Goal: Task Accomplishment & Management: Use online tool/utility

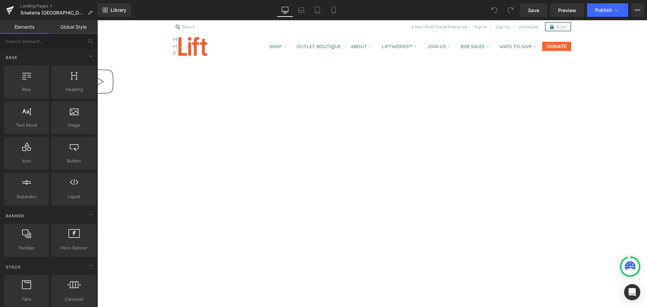
click at [97, 20] on link at bounding box center [97, 20] width 0 height 0
click at [97, 20] on icon at bounding box center [97, 20] width 0 height 0
click at [68, 30] on link "Global Style" at bounding box center [73, 26] width 49 height 13
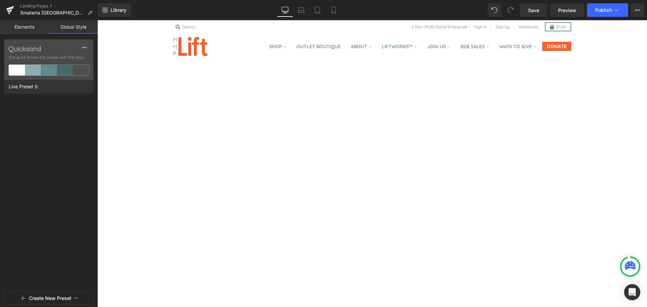
click at [25, 29] on link "Elements" at bounding box center [24, 26] width 49 height 13
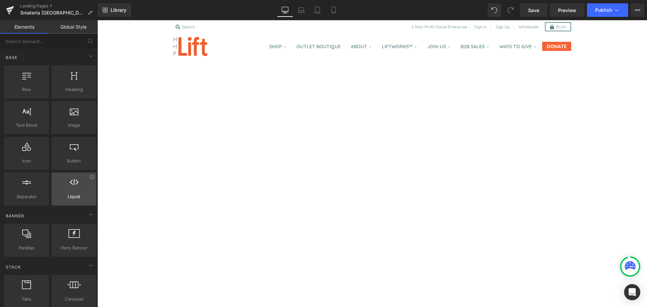
click at [66, 203] on div "Liquid liquid, custom code, html, javascript, css, reviews, apps, applications,…" at bounding box center [74, 189] width 45 height 33
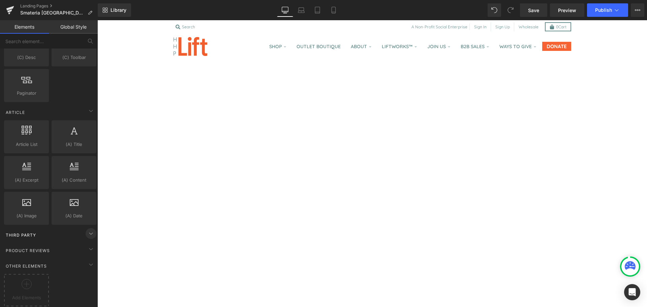
click at [87, 229] on icon at bounding box center [91, 233] width 8 height 8
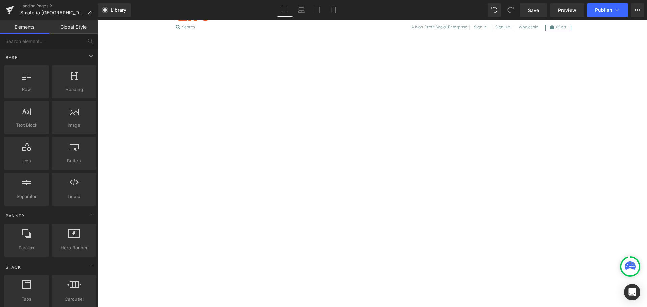
scroll to position [0, 0]
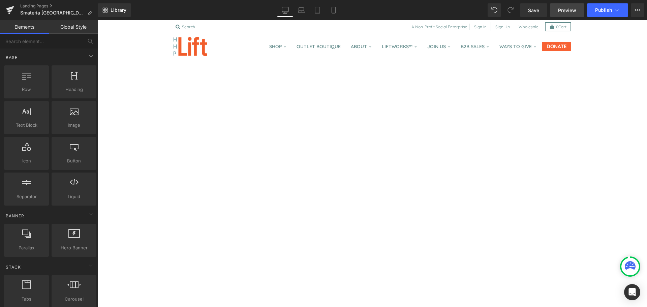
click at [566, 8] on span "Preview" at bounding box center [567, 10] width 18 height 7
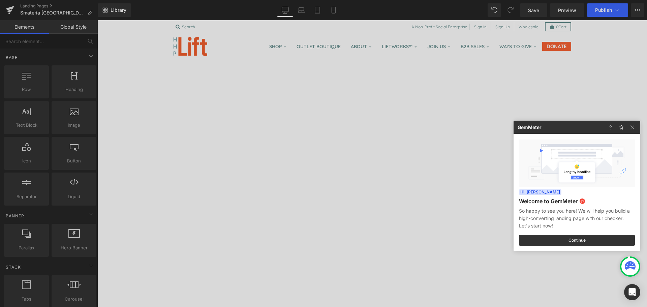
click at [535, 12] on div at bounding box center [323, 153] width 647 height 307
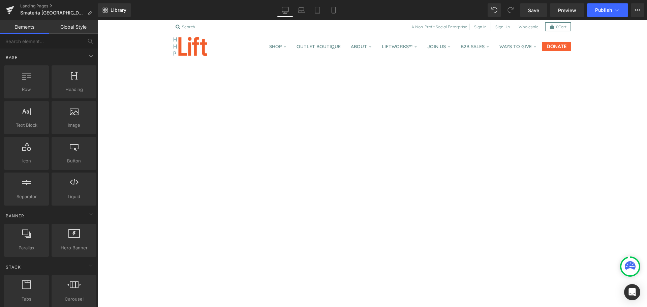
click at [535, 12] on span "Save" at bounding box center [533, 10] width 11 height 7
click at [567, 11] on span "Preview" at bounding box center [567, 10] width 18 height 7
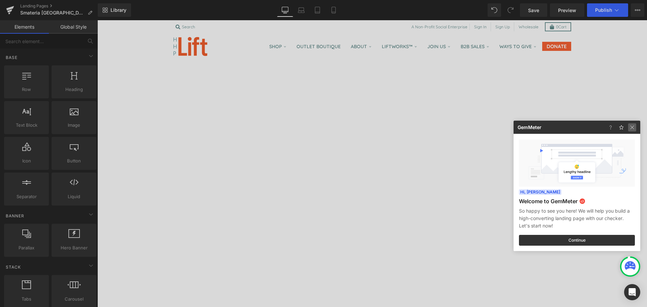
click at [635, 128] on img at bounding box center [632, 127] width 8 height 8
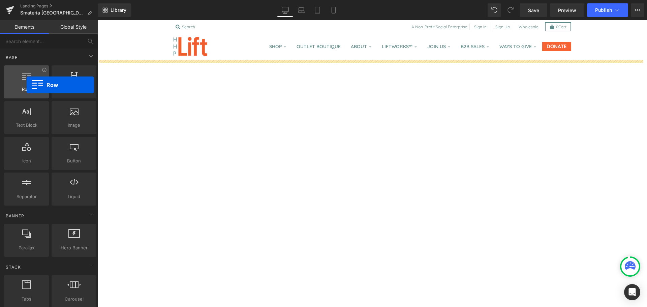
drag, startPoint x: 30, startPoint y: 87, endPoint x: 27, endPoint y: 85, distance: 3.8
click at [27, 85] on div "Row rows, columns, layouts, div" at bounding box center [26, 81] width 45 height 33
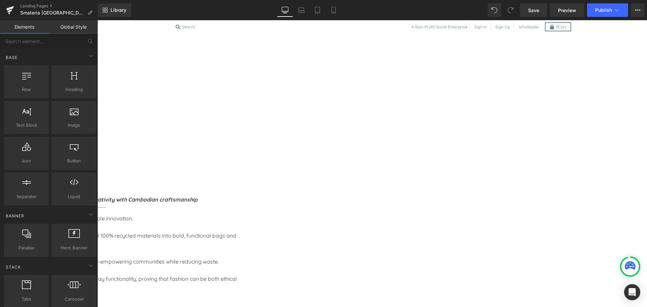
scroll to position [232, 0]
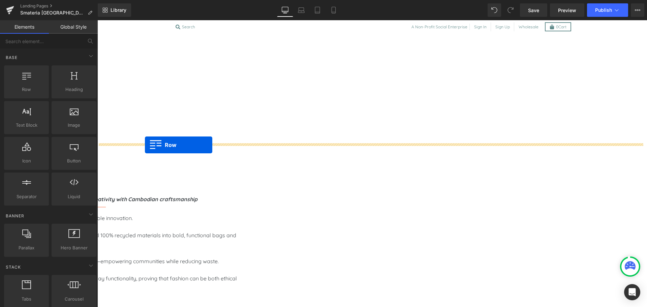
drag, startPoint x: 129, startPoint y: 115, endPoint x: 145, endPoint y: 145, distance: 33.6
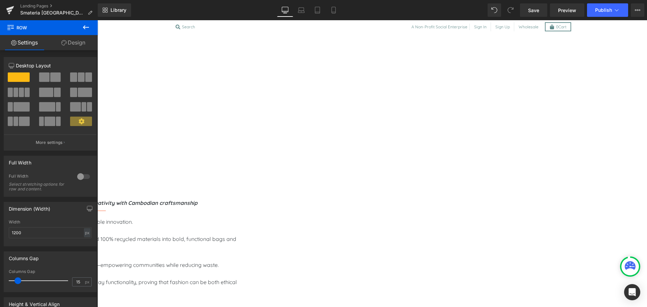
click at [83, 26] on icon at bounding box center [86, 27] width 8 height 8
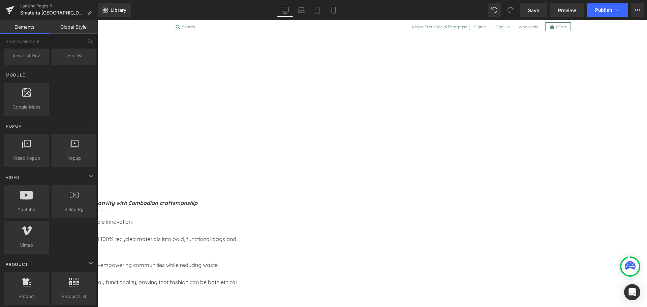
scroll to position [331, 0]
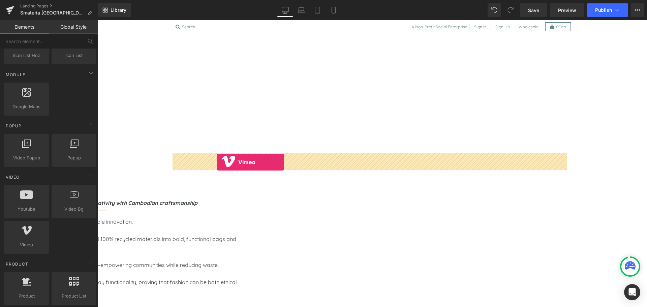
drag, startPoint x: 127, startPoint y: 259, endPoint x: 217, endPoint y: 162, distance: 131.9
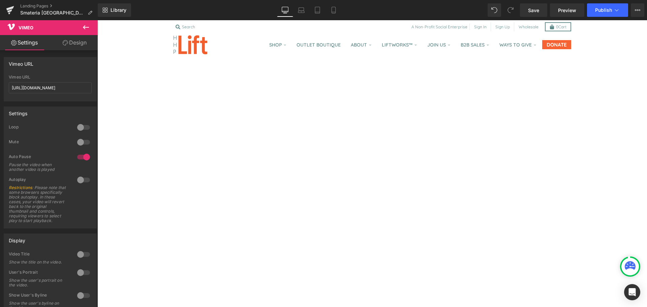
scroll to position [0, 0]
click at [97, 20] on span "Vimeo" at bounding box center [97, 20] width 0 height 0
click at [65, 89] on input "https://vimeo.com/1110579087" at bounding box center [50, 87] width 83 height 11
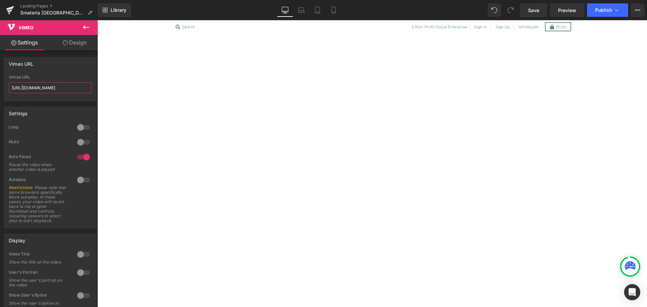
scroll to position [344, 0]
click at [76, 90] on input "https://vimeo.com/1110579087" at bounding box center [50, 87] width 83 height 11
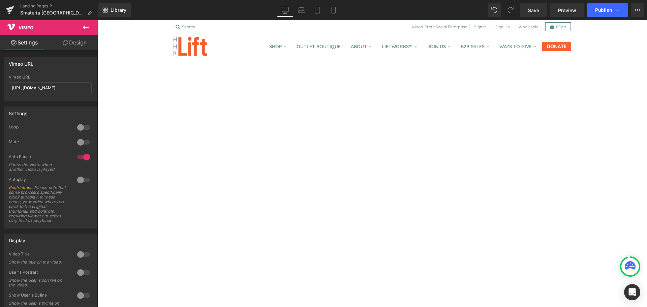
click at [97, 20] on span "Vimeo" at bounding box center [97, 20] width 0 height 0
click at [74, 88] on input "https://vimeo.com/1110579087" at bounding box center [50, 87] width 83 height 11
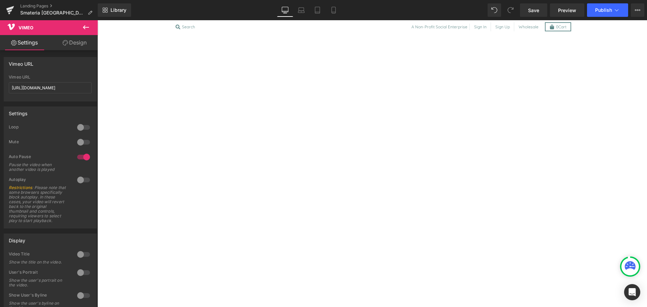
scroll to position [313, 0]
click at [60, 88] on input "https://vimeo.com/1110579087" at bounding box center [50, 87] width 83 height 11
click at [536, 17] on link "Save" at bounding box center [533, 9] width 27 height 13
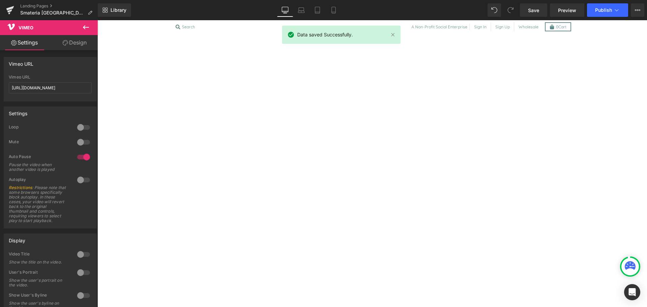
click at [97, 20] on span "Vimeo" at bounding box center [97, 20] width 0 height 0
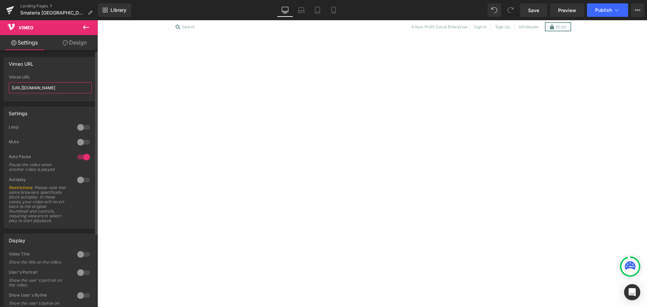
click at [73, 88] on input "https://vimeo.com/57600809" at bounding box center [50, 87] width 83 height 11
paste input "1110579087"
type input "https://vimeo.com/1110579087"
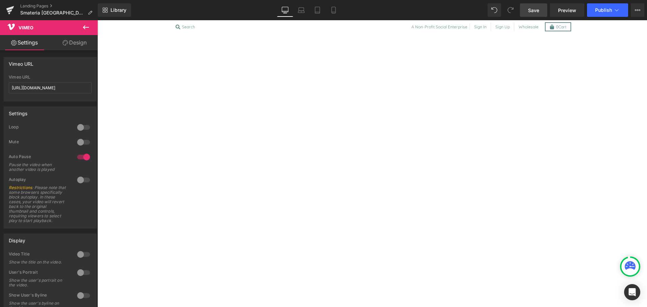
click at [531, 8] on span "Save" at bounding box center [533, 10] width 11 height 7
click at [571, 7] on span "Preview" at bounding box center [567, 10] width 18 height 7
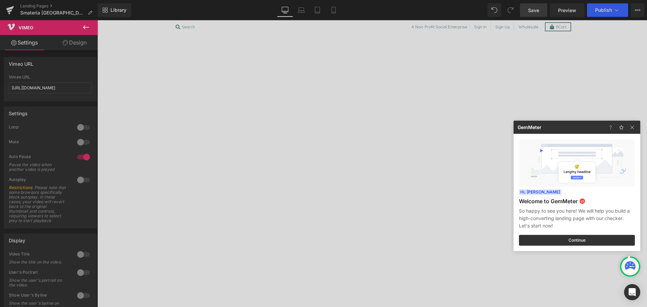
click at [598, 10] on div at bounding box center [323, 153] width 647 height 307
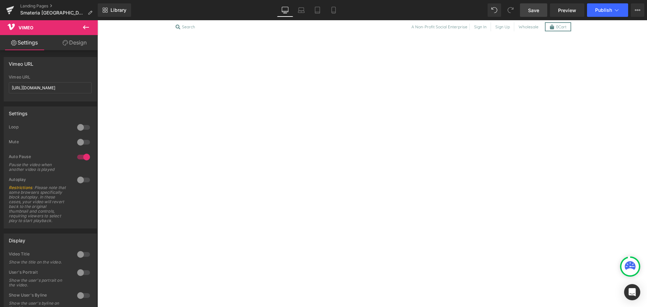
click at [598, 10] on span "Publish" at bounding box center [603, 9] width 17 height 5
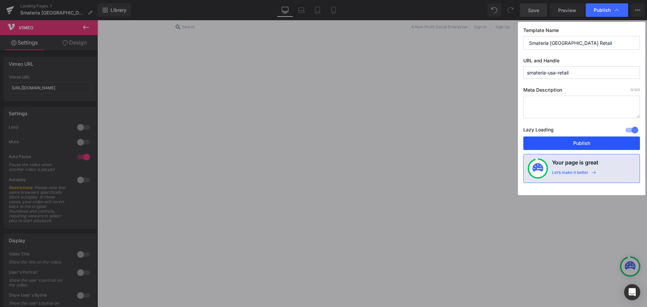
click at [589, 143] on button "Publish" at bounding box center [581, 142] width 117 height 13
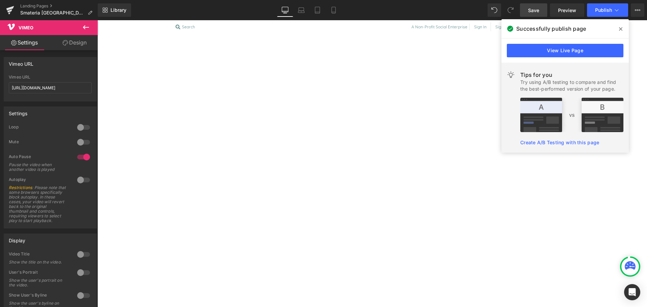
click at [622, 31] on icon at bounding box center [620, 28] width 3 height 5
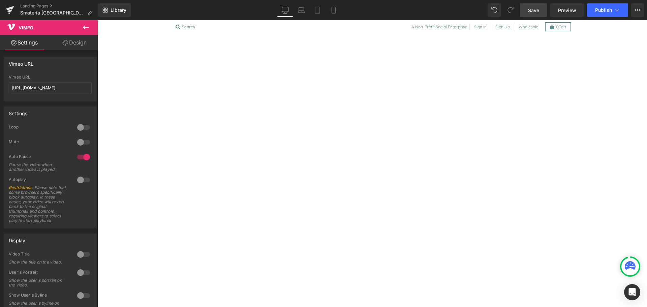
scroll to position [0, 0]
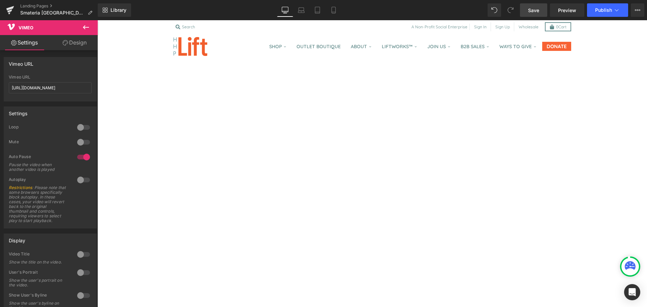
click at [97, 20] on icon at bounding box center [97, 20] width 0 height 0
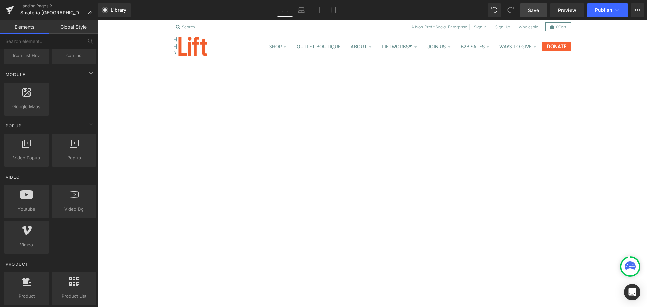
click at [537, 14] on link "Save" at bounding box center [533, 9] width 27 height 13
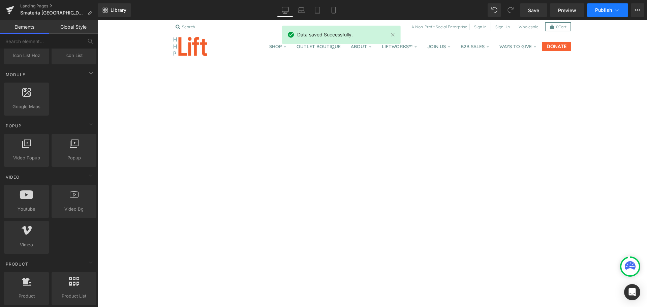
click at [607, 10] on span "Publish" at bounding box center [603, 9] width 17 height 5
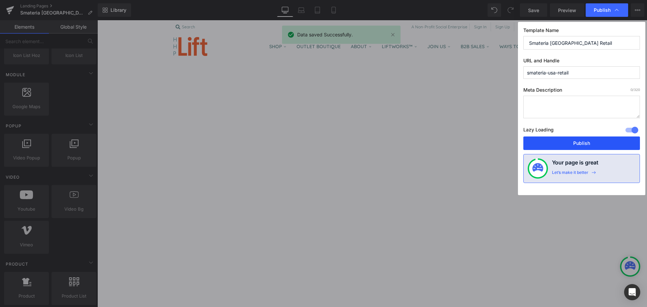
click at [584, 144] on button "Publish" at bounding box center [581, 142] width 117 height 13
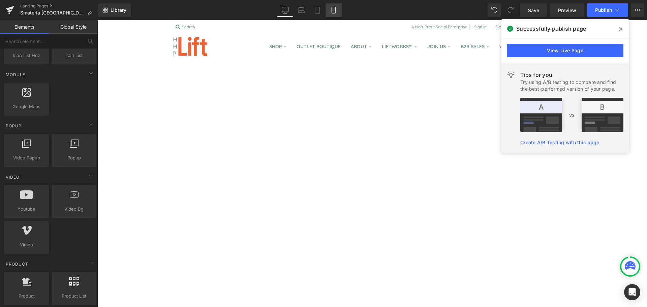
click at [332, 12] on icon at bounding box center [334, 12] width 4 height 0
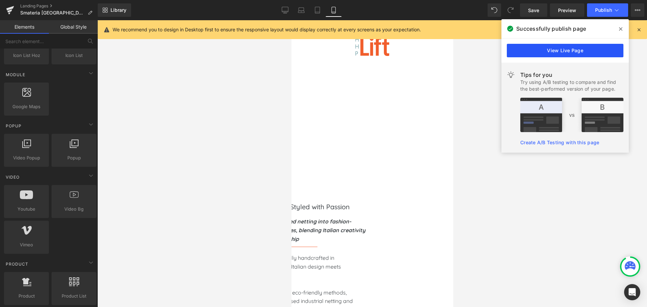
click at [587, 54] on link "View Live Page" at bounding box center [565, 50] width 117 height 13
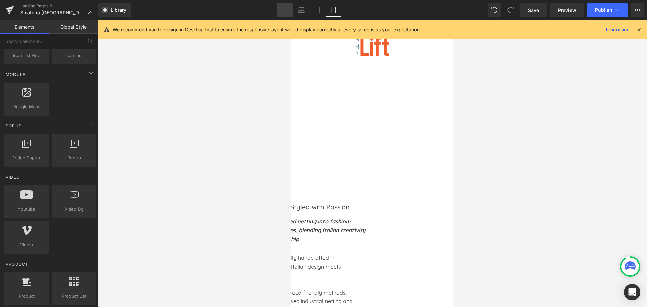
click at [288, 11] on icon at bounding box center [285, 11] width 6 height 0
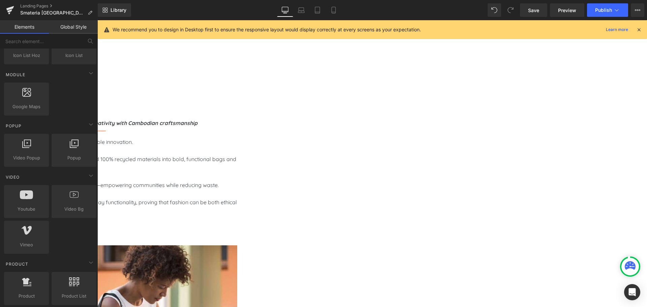
scroll to position [322, 0]
click at [97, 20] on icon at bounding box center [97, 20] width 0 height 0
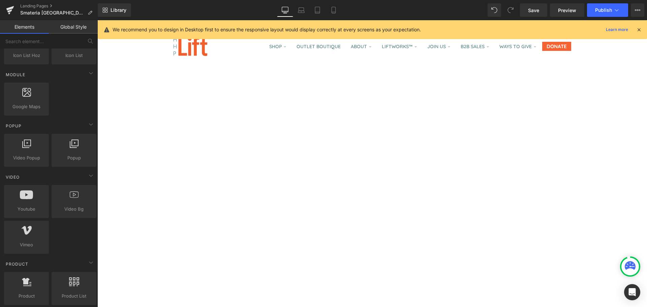
scroll to position [0, 0]
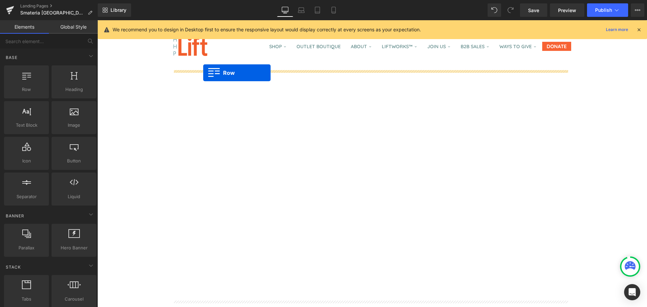
drag, startPoint x: 121, startPoint y: 112, endPoint x: 204, endPoint y: 73, distance: 91.5
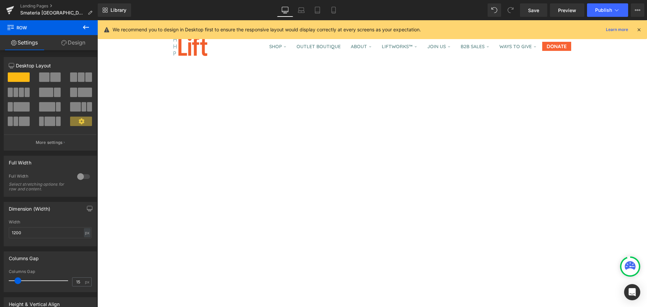
click at [86, 30] on icon at bounding box center [86, 27] width 8 height 8
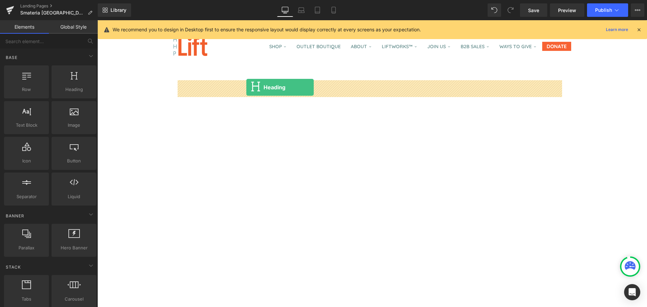
drag, startPoint x: 167, startPoint y: 105, endPoint x: 246, endPoint y: 87, distance: 81.2
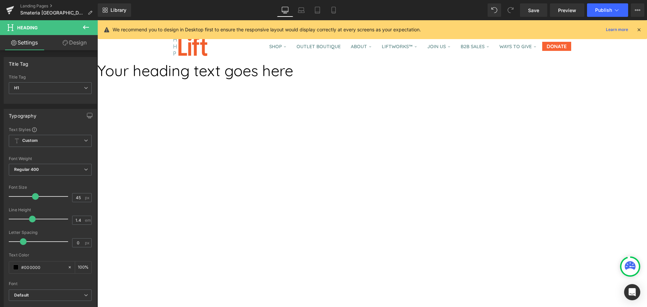
click at [284, 81] on h1 "Your heading text goes here" at bounding box center [372, 70] width 550 height 21
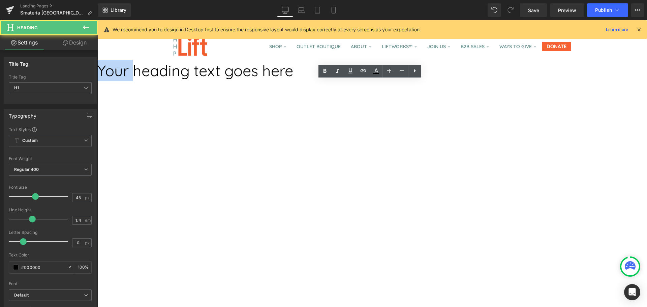
click at [284, 81] on h1 "Your heading text goes here" at bounding box center [372, 70] width 550 height 21
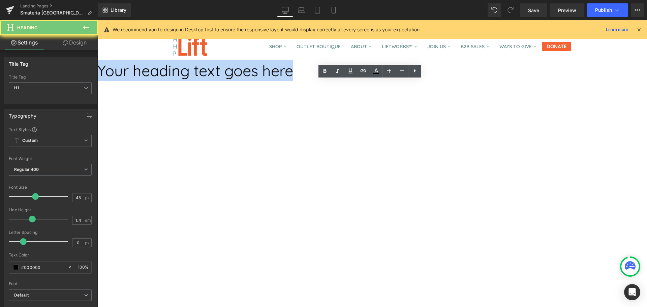
click at [284, 81] on h1 "Your heading text goes here" at bounding box center [372, 70] width 550 height 21
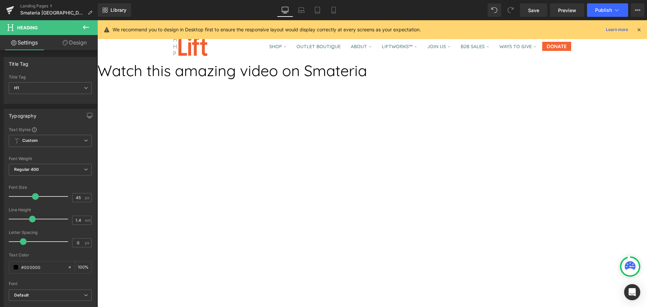
click at [338, 81] on h1 "Watch this amazing video on Smateria" at bounding box center [372, 70] width 550 height 21
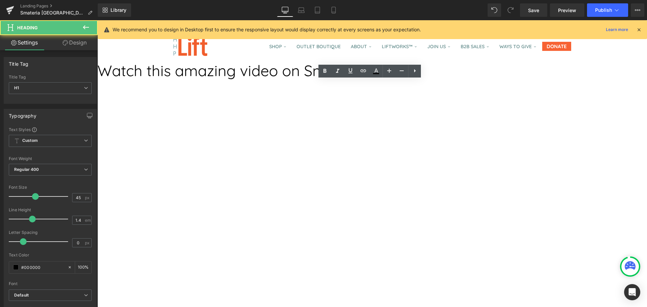
click at [338, 81] on h1 "Watch this amazing video on Smateria" at bounding box center [372, 70] width 550 height 21
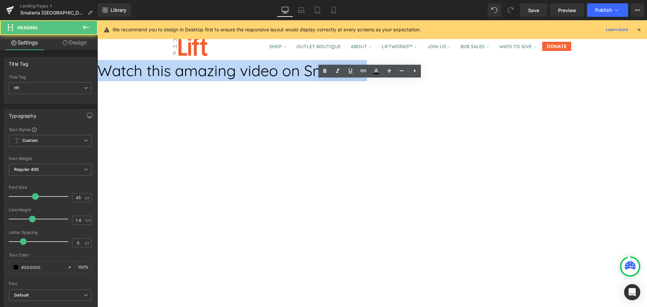
click at [338, 81] on h1 "Watch this amazing video on Smateria" at bounding box center [372, 70] width 550 height 21
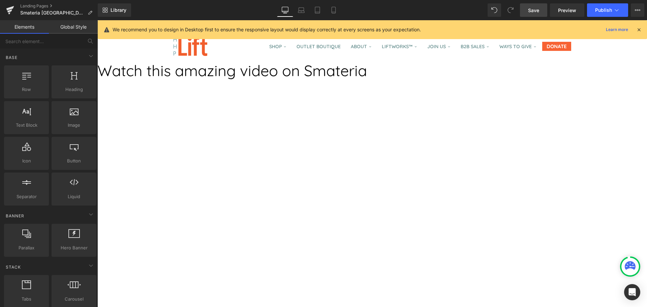
click at [534, 9] on span "Save" at bounding box center [533, 10] width 11 height 7
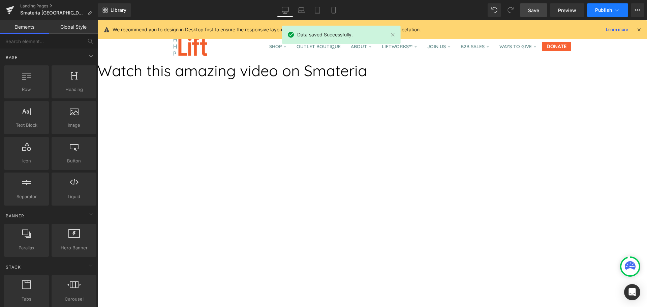
click at [597, 9] on span "Publish" at bounding box center [603, 9] width 17 height 5
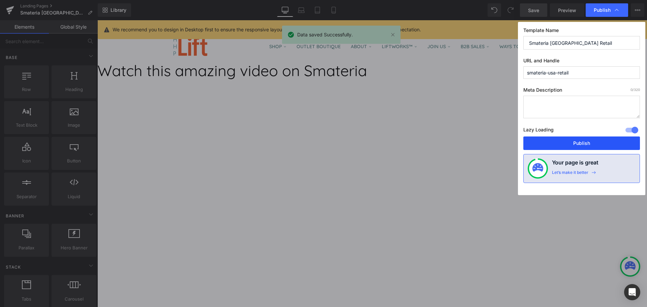
click at [576, 140] on button "Publish" at bounding box center [581, 142] width 117 height 13
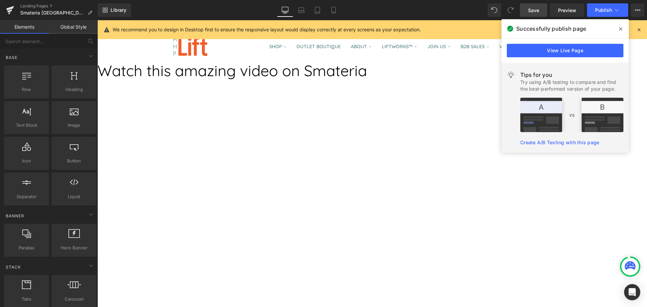
click at [617, 27] on span at bounding box center [620, 29] width 11 height 11
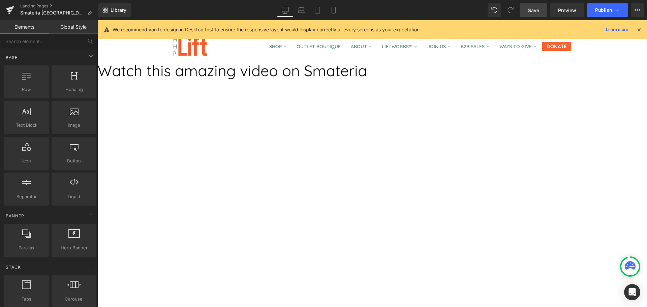
click at [97, 20] on link at bounding box center [97, 20] width 0 height 0
click at [332, 81] on h1 "Watch this amazing video on Smateria" at bounding box center [372, 70] width 550 height 21
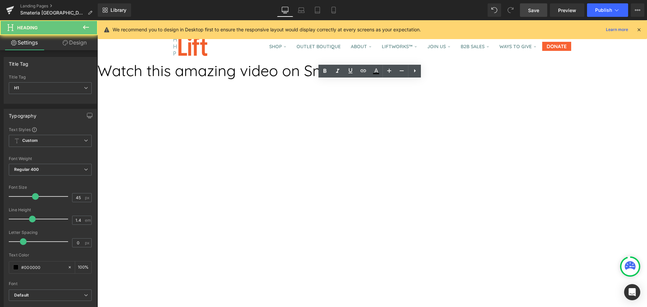
click at [332, 81] on h1 "Watch this amazing video on Smateria" at bounding box center [372, 70] width 550 height 21
click at [308, 81] on h1 "Watch this amazing video on Smateria" at bounding box center [372, 70] width 550 height 21
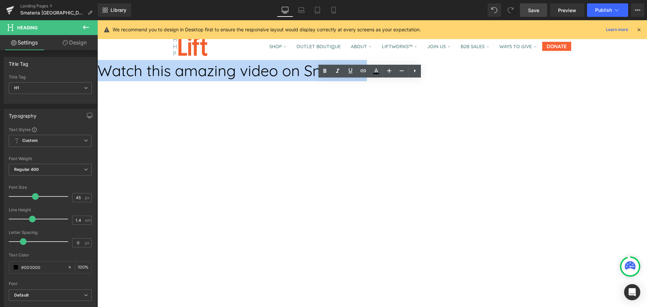
click at [308, 81] on h1 "Watch this amazing video on Smateria" at bounding box center [372, 70] width 550 height 21
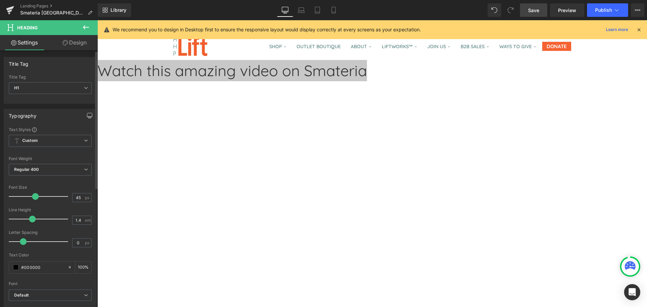
click at [87, 117] on icon "button" at bounding box center [89, 115] width 5 height 4
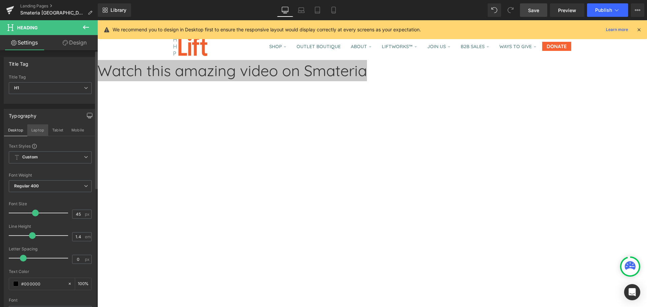
click at [40, 134] on button "Laptop" at bounding box center [37, 129] width 21 height 11
type input "100"
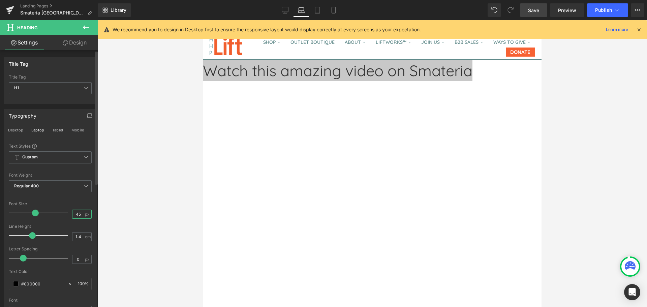
click at [76, 213] on input "45" at bounding box center [78, 214] width 12 height 8
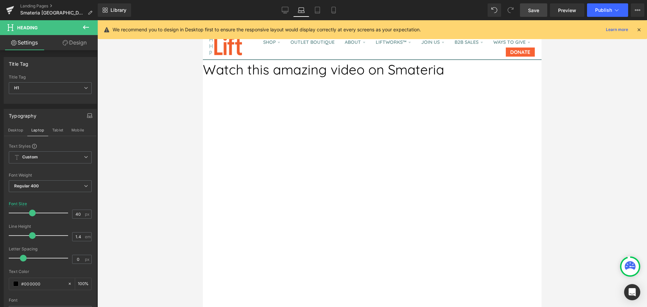
click at [87, 116] on icon "button" at bounding box center [89, 115] width 5 height 5
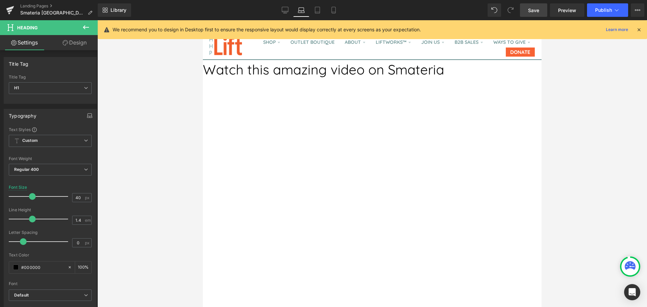
click at [87, 117] on icon "button" at bounding box center [89, 115] width 5 height 5
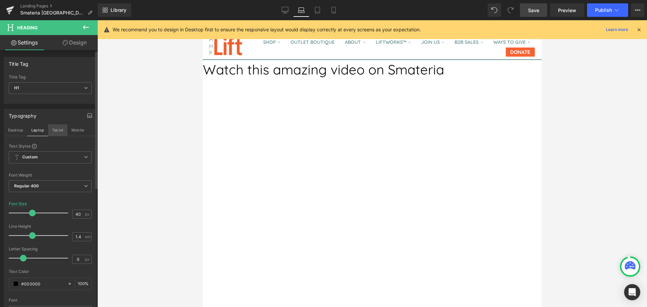
click at [58, 130] on button "Tablet" at bounding box center [57, 129] width 19 height 11
type input "45"
type input "100"
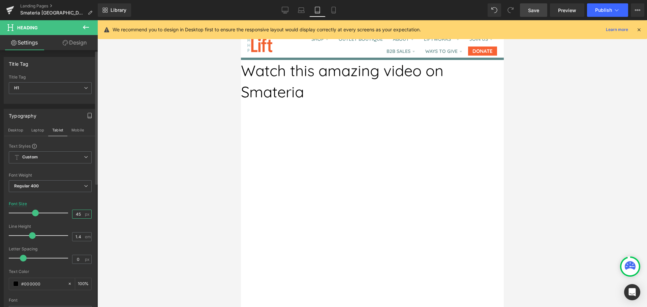
click at [74, 218] on input "45" at bounding box center [78, 214] width 12 height 8
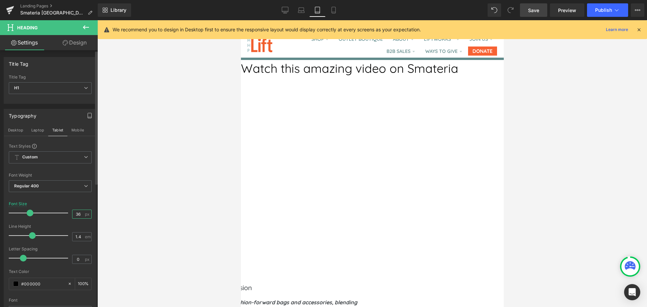
click at [75, 215] on input "36" at bounding box center [78, 214] width 12 height 8
click at [77, 131] on button "Mobile" at bounding box center [77, 129] width 21 height 11
type input "45"
type input "100"
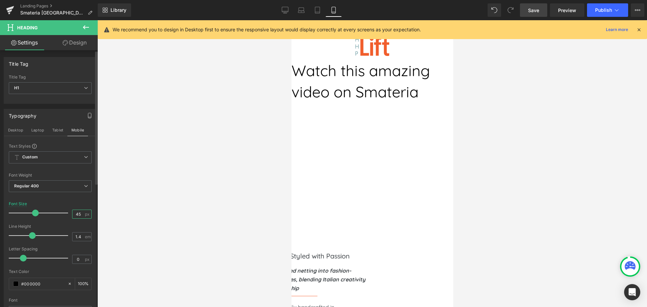
click at [76, 213] on input "45" at bounding box center [78, 214] width 12 height 8
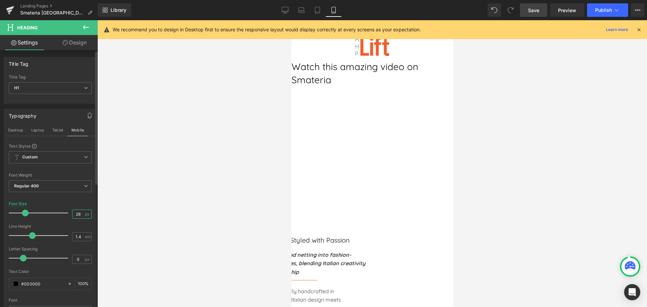
click at [78, 213] on input "28" at bounding box center [78, 214] width 12 height 8
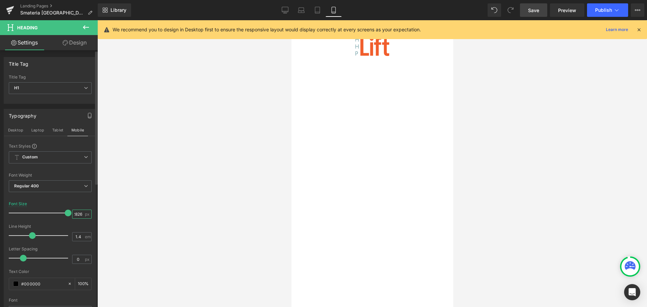
click at [78, 215] on input "2826" at bounding box center [78, 214] width 12 height 8
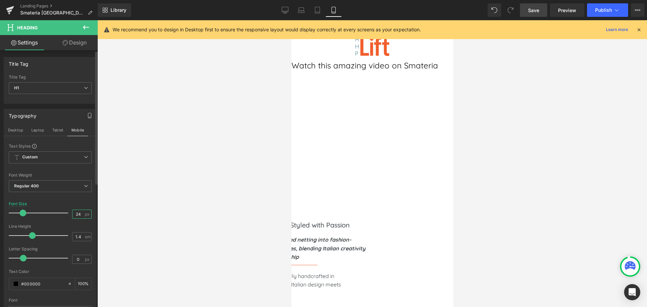
click at [77, 216] on input "24" at bounding box center [78, 214] width 12 height 8
type input "22"
click at [536, 4] on link "Save" at bounding box center [533, 9] width 27 height 13
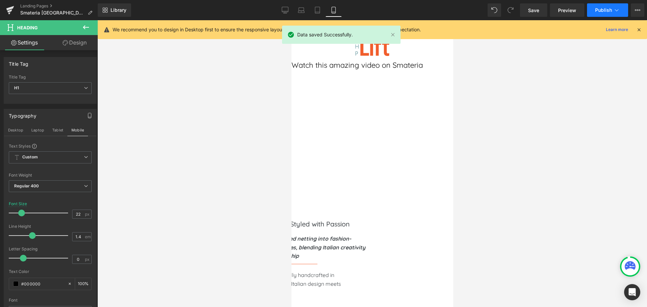
click at [595, 8] on span "Publish" at bounding box center [603, 9] width 17 height 5
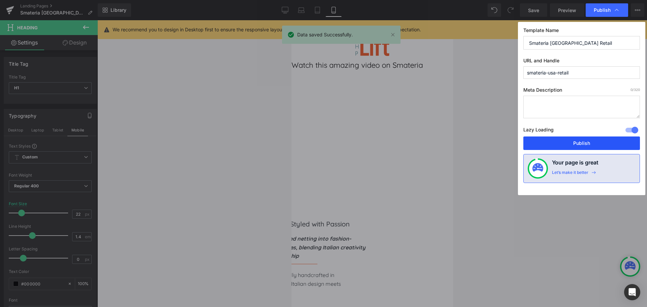
click at [560, 146] on button "Publish" at bounding box center [581, 142] width 117 height 13
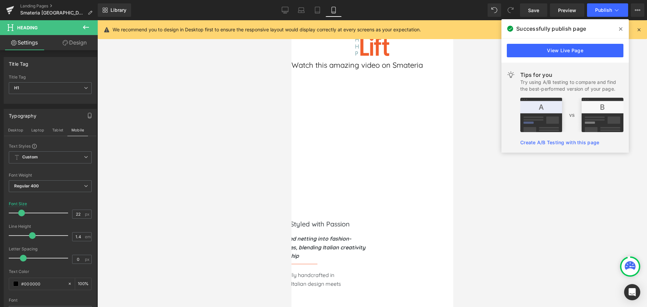
click at [621, 29] on icon at bounding box center [620, 28] width 3 height 3
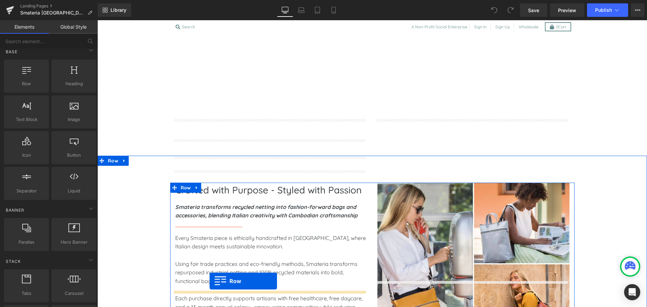
scroll to position [290, 0]
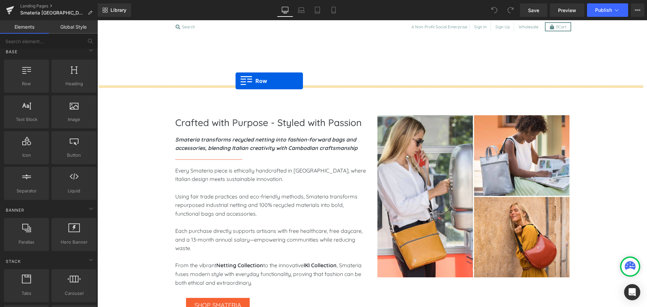
drag, startPoint x: 127, startPoint y: 110, endPoint x: 236, endPoint y: 82, distance: 112.5
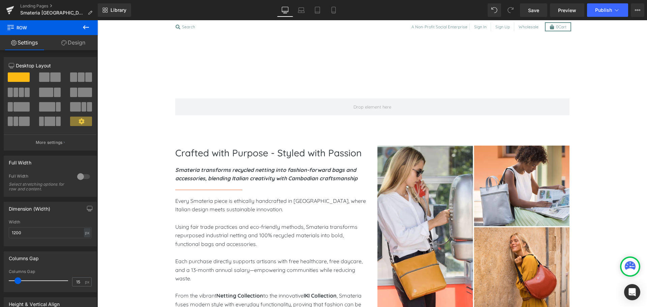
click at [85, 26] on icon at bounding box center [86, 27] width 6 height 4
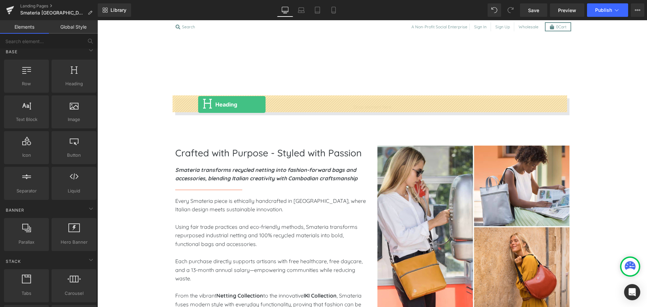
drag, startPoint x: 167, startPoint y: 100, endPoint x: 198, endPoint y: 104, distance: 31.0
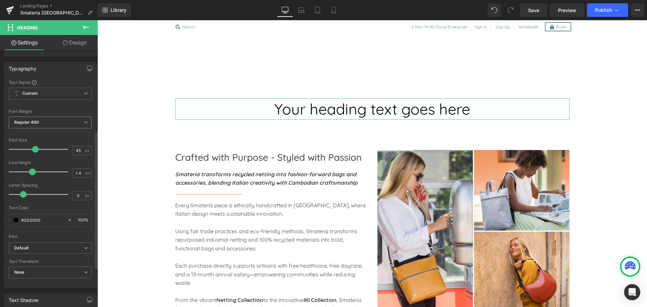
scroll to position [0, 0]
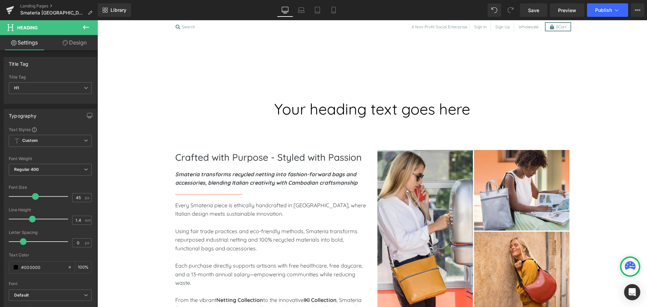
click at [84, 24] on icon at bounding box center [86, 27] width 8 height 8
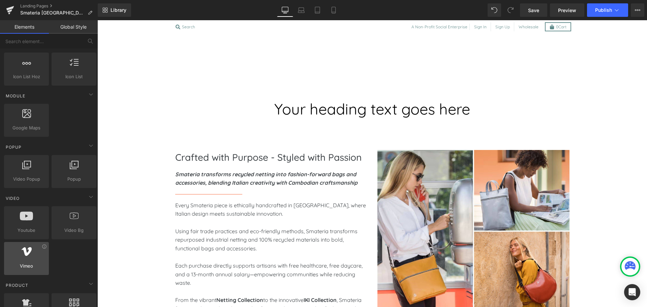
scroll to position [310, 0]
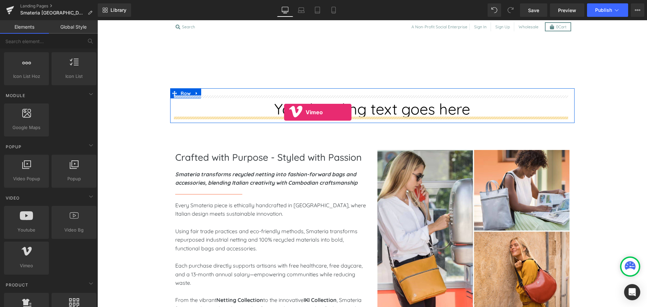
drag, startPoint x: 127, startPoint y: 280, endPoint x: 284, endPoint y: 112, distance: 229.6
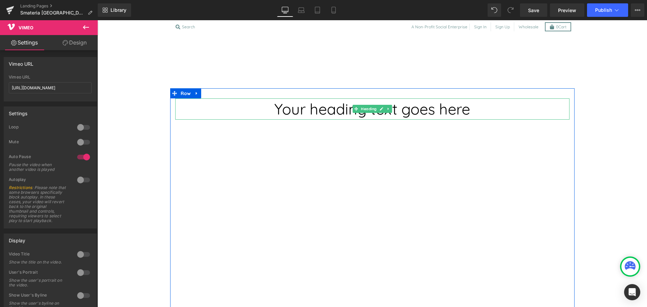
scroll to position [0, 0]
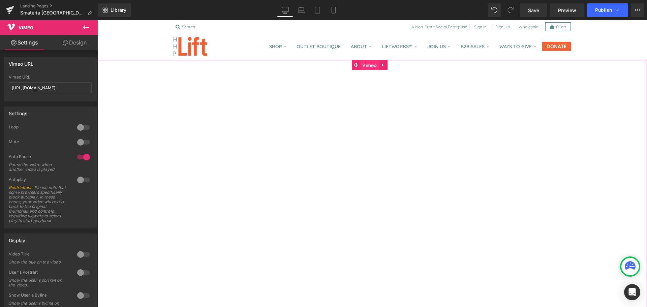
click at [368, 67] on span "Vimeo" at bounding box center [370, 65] width 18 height 10
click at [72, 91] on input "https://vimeo.com/1110579087" at bounding box center [50, 87] width 83 height 11
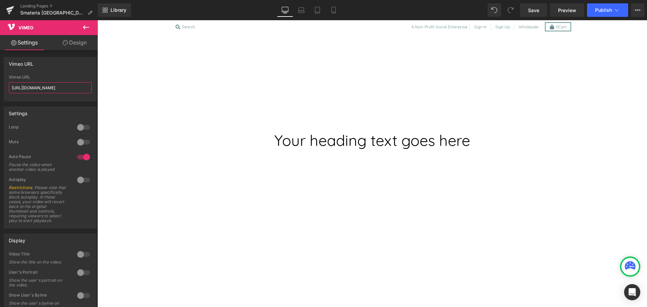
scroll to position [259, 0]
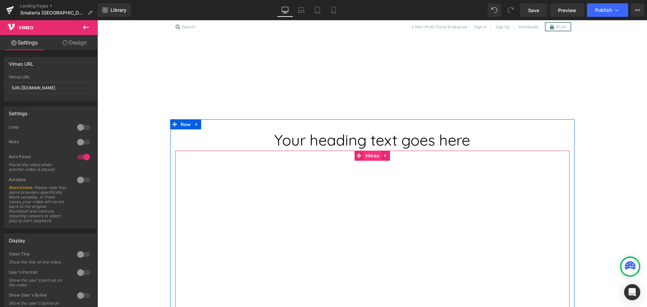
click at [368, 153] on span "Vimeo" at bounding box center [372, 156] width 18 height 10
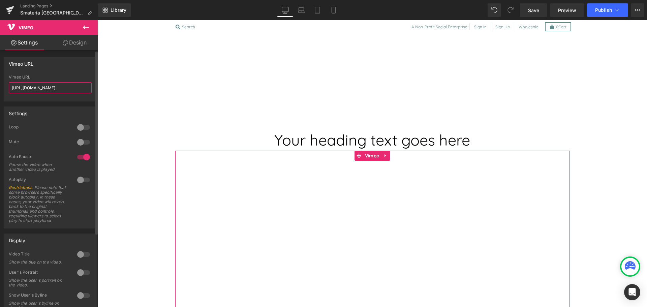
click at [72, 88] on input "https://vimeo.com/57600809" at bounding box center [50, 87] width 83 height 11
paste input "1110579087"
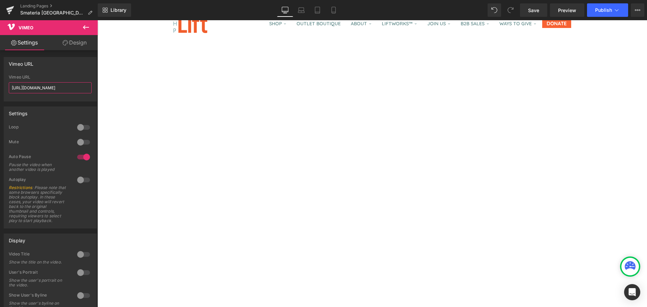
scroll to position [0, 0]
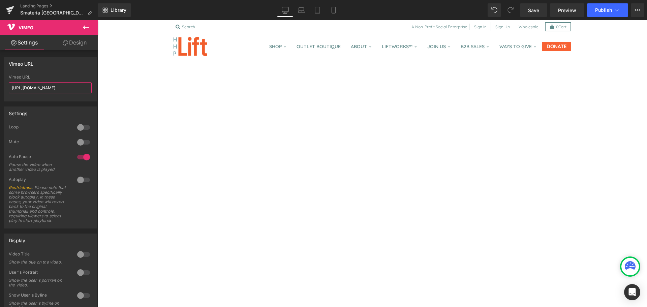
type input "https://vimeo.com/1110579087"
click at [383, 63] on icon at bounding box center [383, 65] width 5 height 5
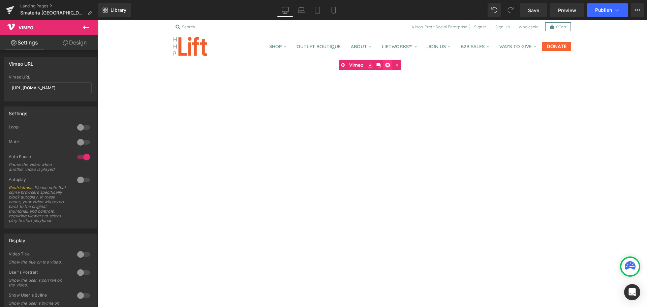
click at [385, 63] on icon at bounding box center [387, 65] width 5 height 5
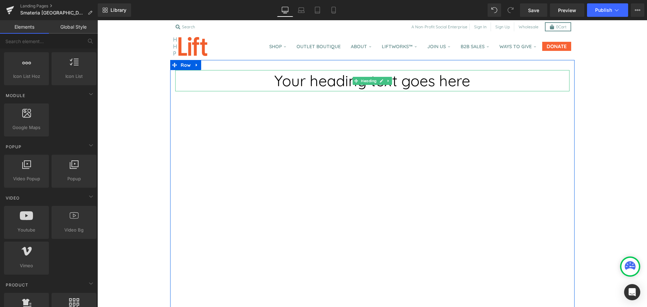
click at [277, 86] on h1 "Your heading text goes here" at bounding box center [372, 80] width 394 height 21
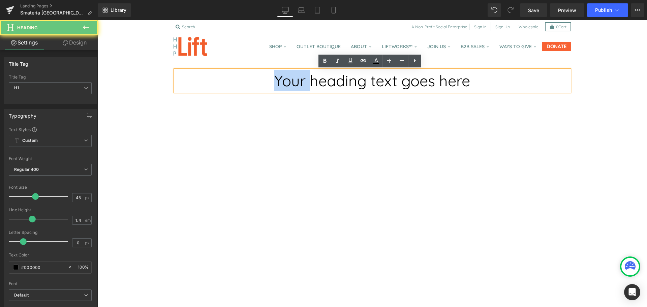
click at [277, 86] on h1 "Your heading text goes here" at bounding box center [372, 80] width 394 height 21
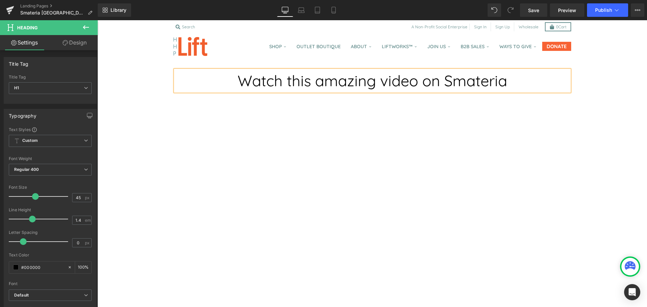
click at [275, 77] on h1 "Watch this amazing video on Smateria" at bounding box center [372, 80] width 394 height 21
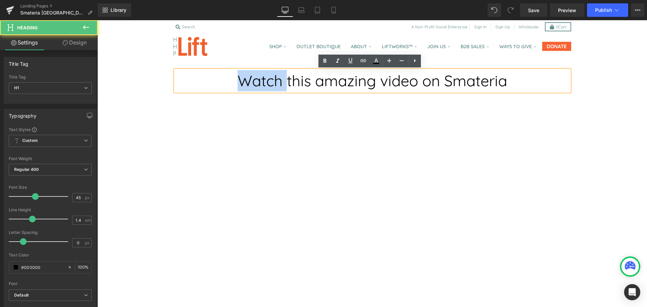
click at [275, 77] on h1 "Watch this amazing video on Smateria" at bounding box center [372, 80] width 394 height 21
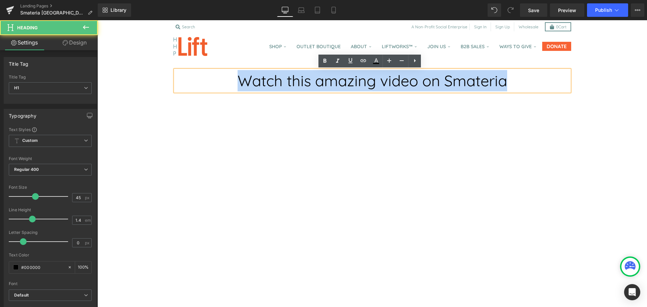
click at [275, 77] on h1 "Watch this amazing video on Smateria" at bounding box center [372, 80] width 394 height 21
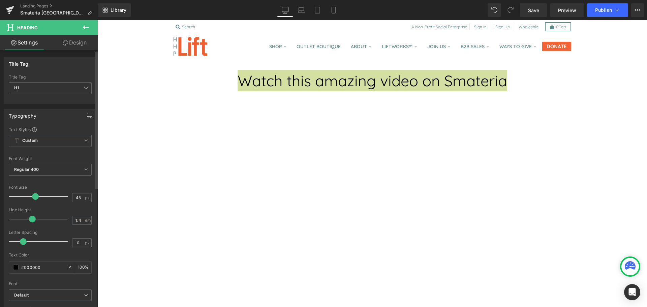
click at [87, 116] on icon "button" at bounding box center [89, 115] width 5 height 5
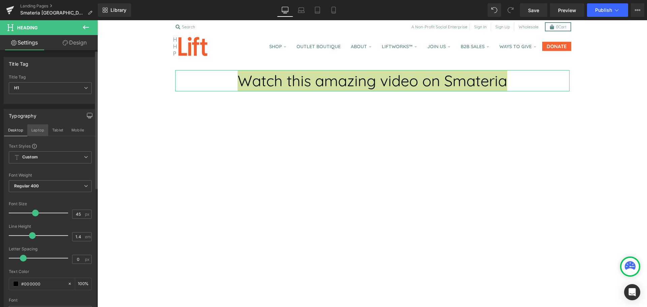
click at [39, 131] on button "Laptop" at bounding box center [37, 129] width 21 height 11
type input "100"
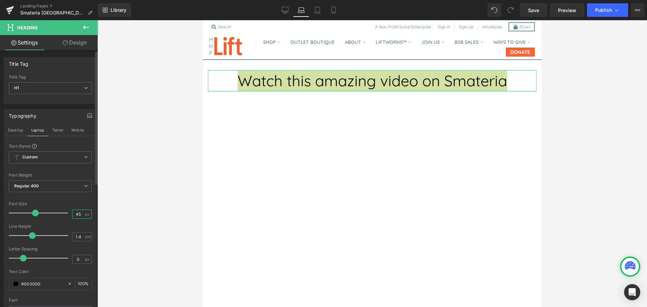
click at [76, 215] on input "45" at bounding box center [78, 214] width 12 height 8
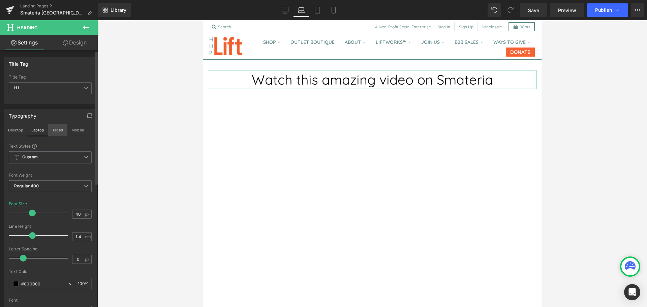
click at [55, 127] on button "Tablet" at bounding box center [57, 129] width 19 height 11
type input "45"
type input "100"
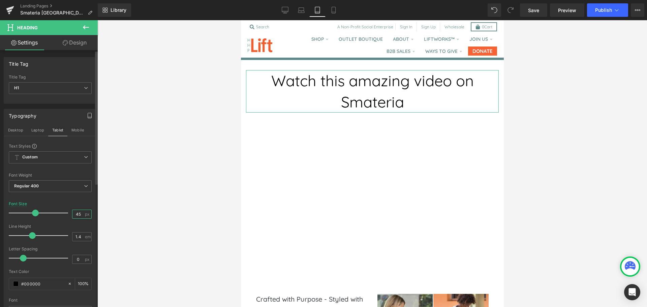
click at [78, 216] on input "45" at bounding box center [78, 214] width 12 height 8
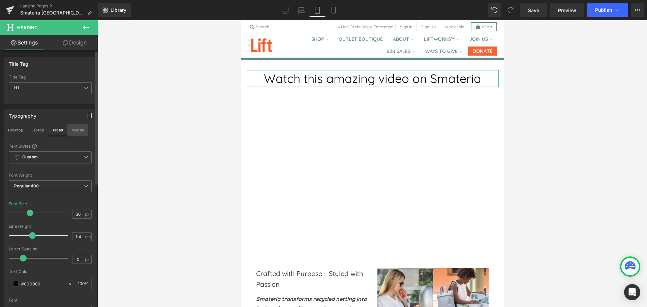
click at [68, 131] on button "Mobile" at bounding box center [77, 129] width 21 height 11
type input "45"
type input "100"
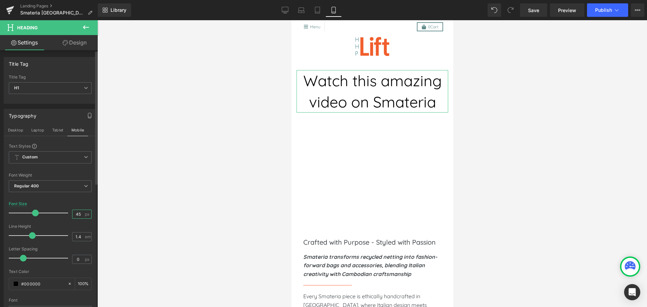
click at [76, 217] on input "45" at bounding box center [78, 214] width 12 height 8
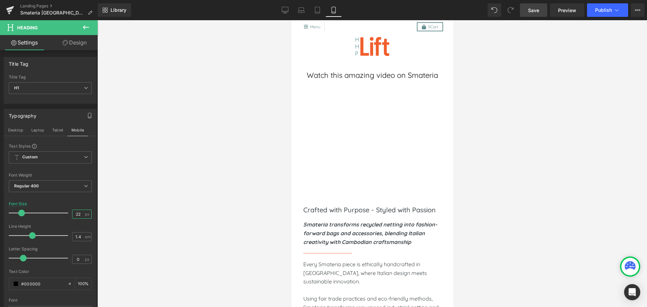
type input "22"
click at [531, 11] on span "Save" at bounding box center [533, 10] width 11 height 7
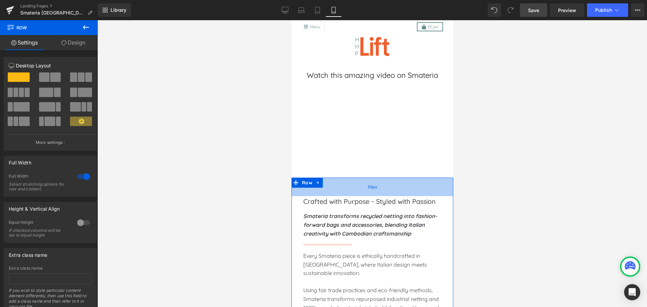
drag, startPoint x: 346, startPoint y: 197, endPoint x: 334, endPoint y: 190, distance: 14.5
click at [348, 188] on div "55px" at bounding box center [372, 187] width 162 height 19
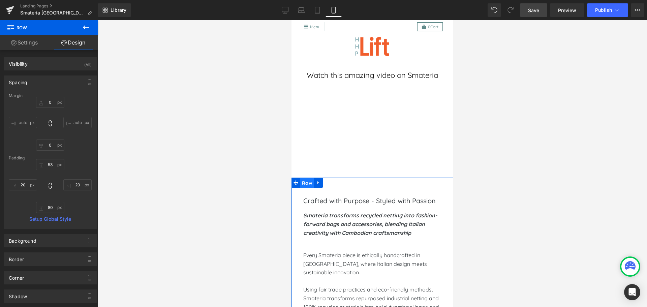
click at [304, 182] on span "Row" at bounding box center [307, 183] width 14 height 10
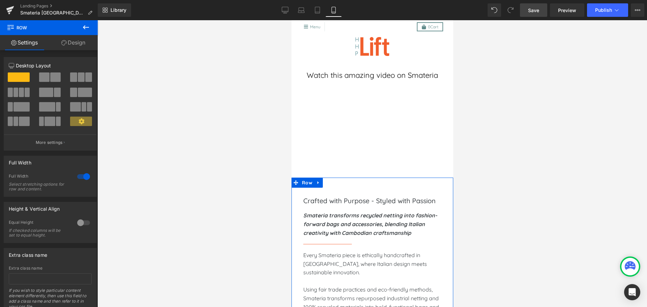
click at [74, 40] on link "Design" at bounding box center [73, 42] width 49 height 15
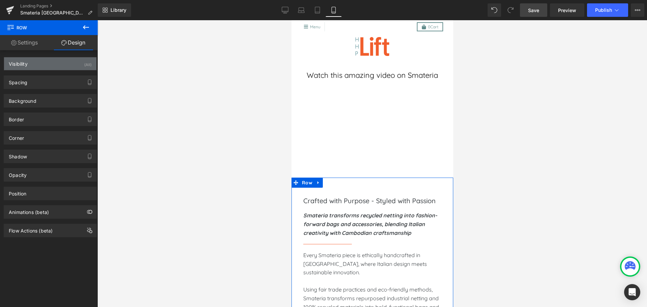
type input "0"
type input "53"
type input "20"
type input "80"
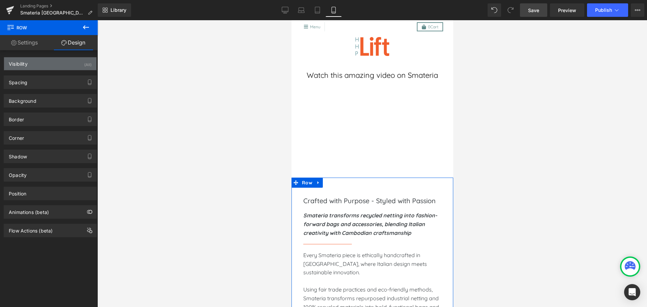
type input "20"
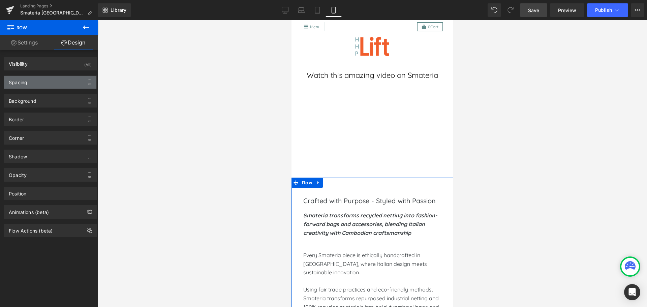
click at [38, 87] on div "Spacing" at bounding box center [50, 82] width 92 height 13
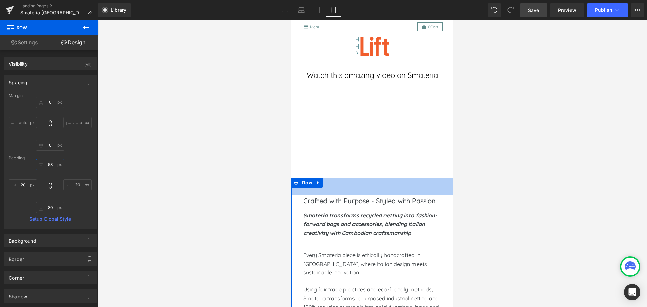
click at [47, 163] on input "53" at bounding box center [50, 164] width 28 height 11
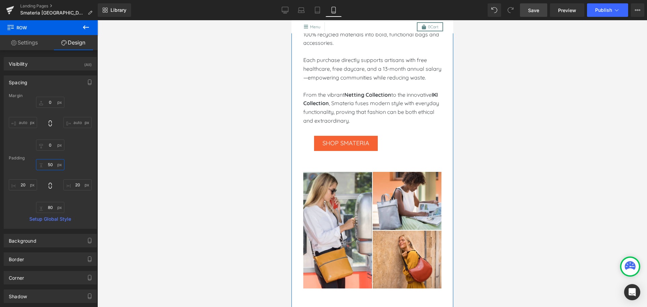
scroll to position [272, 0]
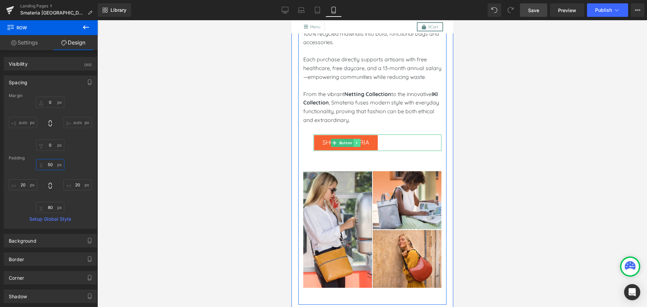
type input "50"
click at [355, 146] on link at bounding box center [356, 143] width 7 height 8
click at [358, 145] on icon at bounding box center [360, 143] width 4 height 4
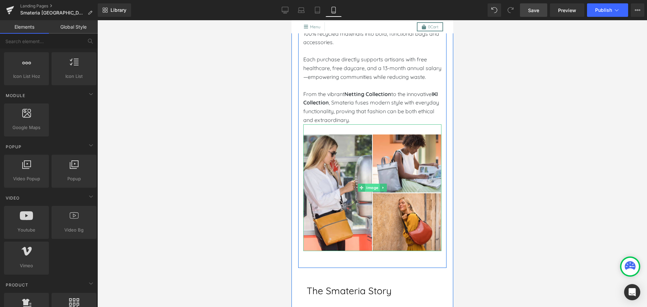
click at [368, 192] on span "Image" at bounding box center [372, 188] width 15 height 8
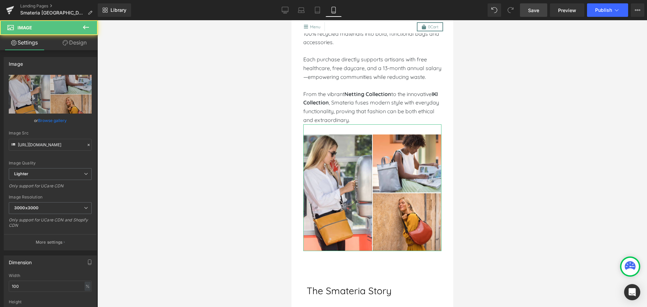
click at [71, 46] on link "Design" at bounding box center [74, 42] width 49 height 15
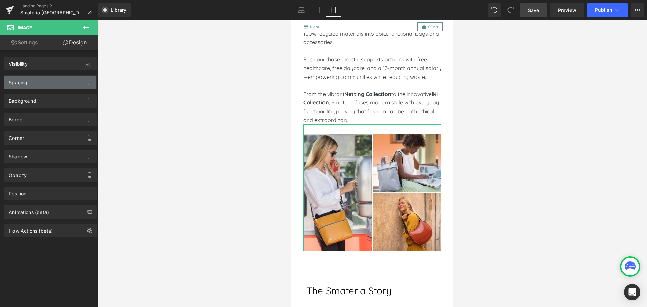
click at [54, 86] on div "Spacing" at bounding box center [50, 82] width 92 height 13
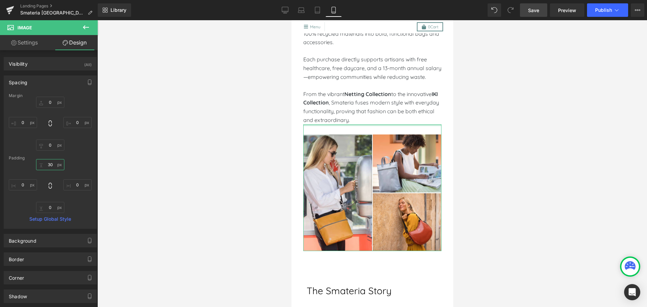
click at [49, 166] on input "30" at bounding box center [50, 164] width 28 height 11
type input "40"
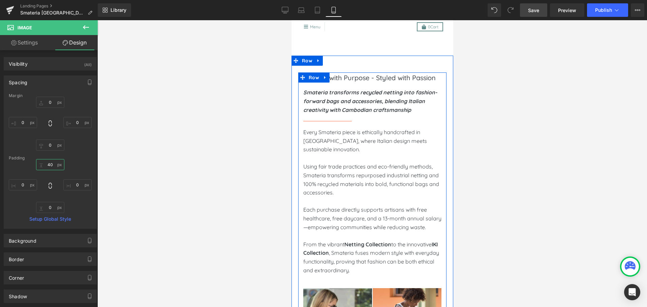
scroll to position [122, 0]
click at [313, 79] on span "Row" at bounding box center [314, 78] width 14 height 10
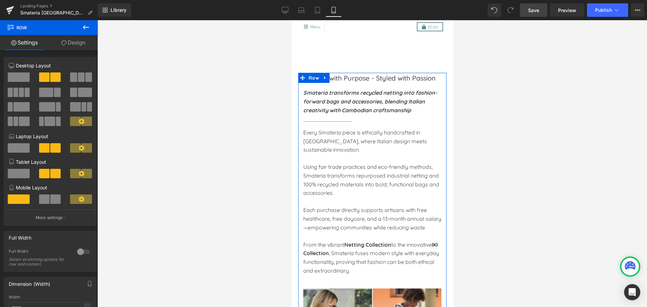
click at [71, 37] on link "Design" at bounding box center [73, 42] width 49 height 15
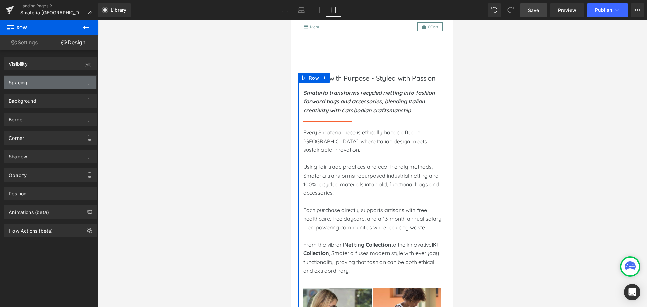
click at [54, 83] on div "Spacing" at bounding box center [50, 82] width 92 height 13
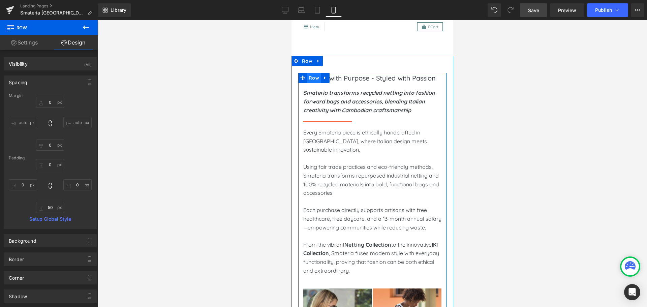
click at [310, 78] on span "Row" at bounding box center [314, 78] width 14 height 10
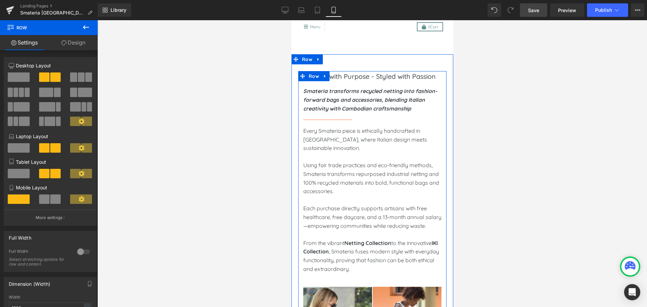
scroll to position [119, 0]
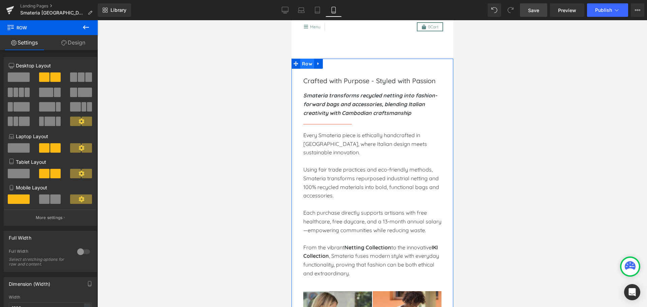
click at [307, 61] on span "Row" at bounding box center [307, 64] width 14 height 10
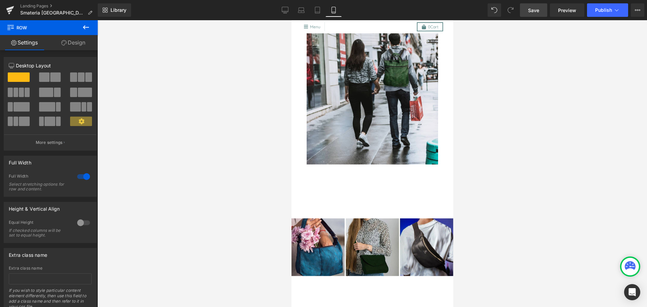
scroll to position [1207, 0]
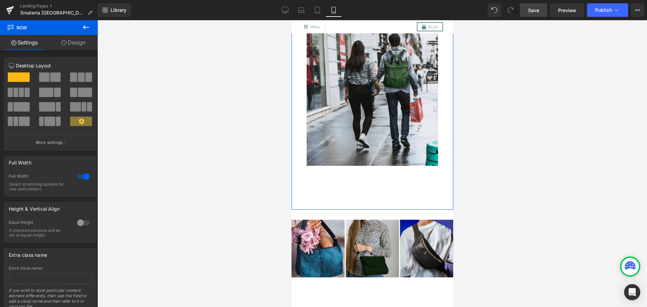
click at [74, 43] on link "Design" at bounding box center [73, 42] width 49 height 15
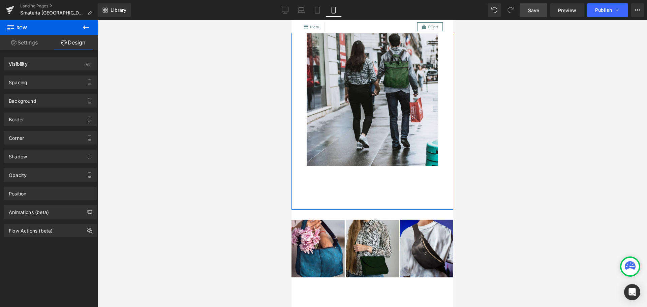
click at [47, 75] on div "Spacing Margin 0px 0 auto auto 0px 0 auto auto Padding 50px 50 20px 20 80px 80 …" at bounding box center [50, 79] width 101 height 19
click at [47, 79] on div "Spacing" at bounding box center [50, 82] width 92 height 13
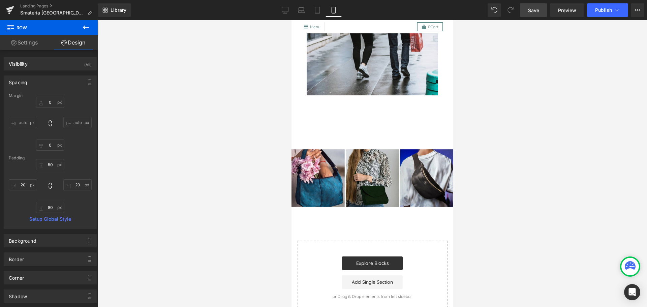
scroll to position [1278, 0]
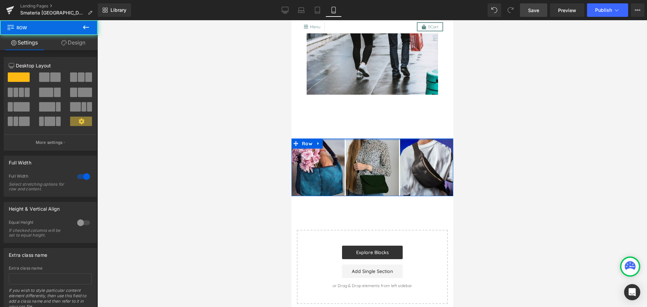
drag, startPoint x: 351, startPoint y: 144, endPoint x: 351, endPoint y: 130, distance: 13.8
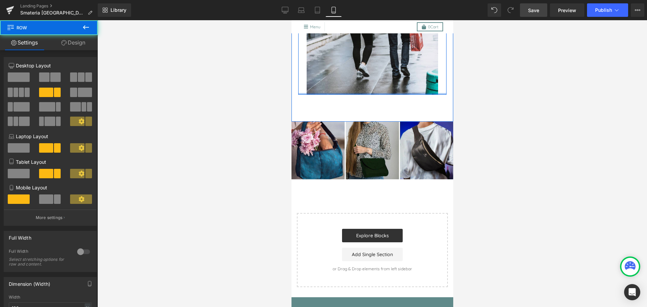
drag, startPoint x: 357, startPoint y: 108, endPoint x: 352, endPoint y: 94, distance: 14.8
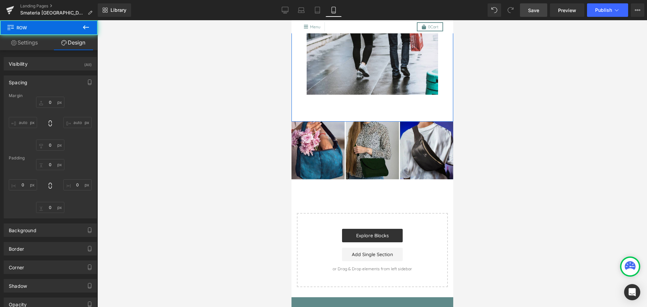
type input "0"
type input "50"
type input "10"
type input "0"
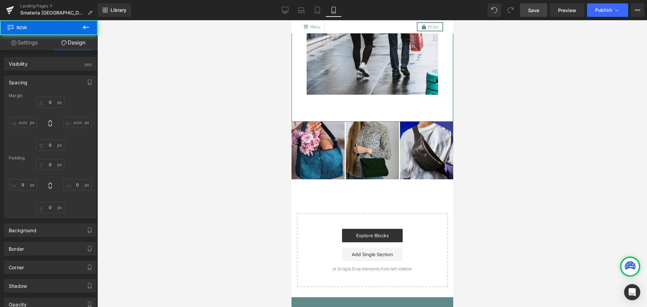
type input "10"
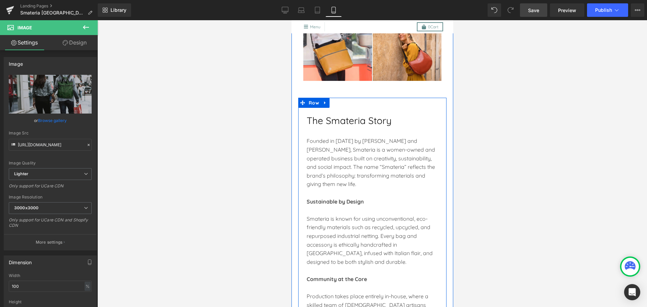
scroll to position [446, 0]
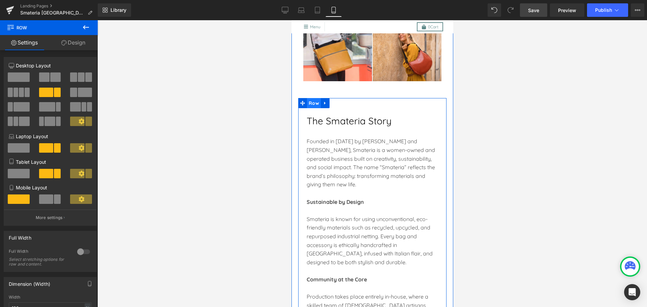
click at [311, 108] on span "Row" at bounding box center [314, 103] width 14 height 10
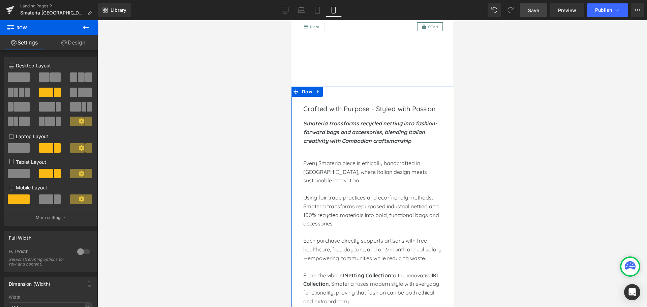
scroll to position [91, 0]
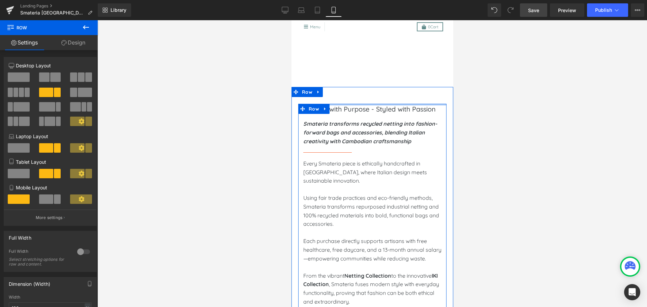
click at [343, 104] on div at bounding box center [372, 105] width 148 height 2
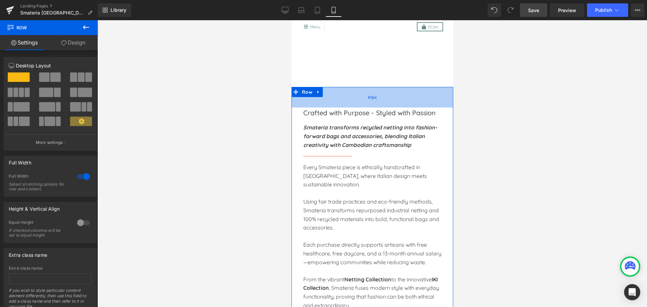
drag, startPoint x: 340, startPoint y: 98, endPoint x: 342, endPoint y: 102, distance: 4.1
click at [342, 102] on div "61px" at bounding box center [372, 97] width 162 height 21
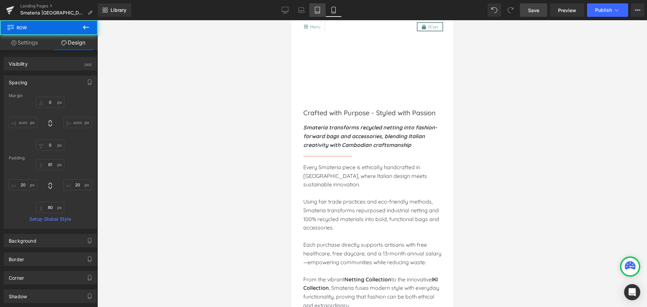
click at [322, 12] on link "Tablet" at bounding box center [317, 9] width 16 height 13
type input "0"
type input "80"
type input "30"
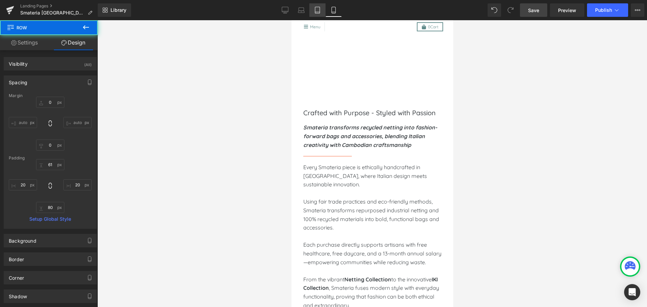
type input "80"
type input "30"
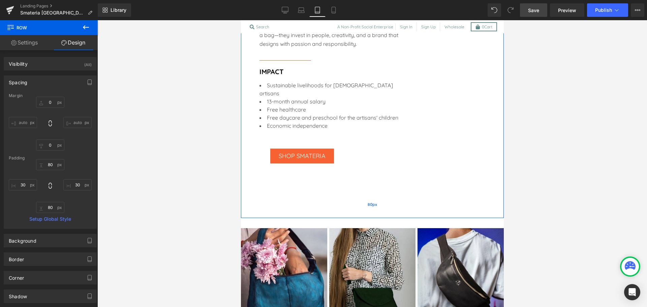
scroll to position [800, 0]
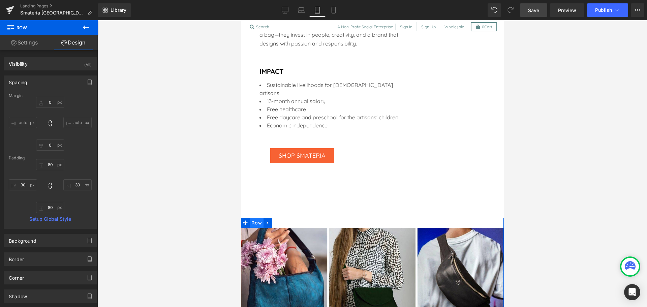
click at [257, 218] on span "Row" at bounding box center [256, 223] width 14 height 10
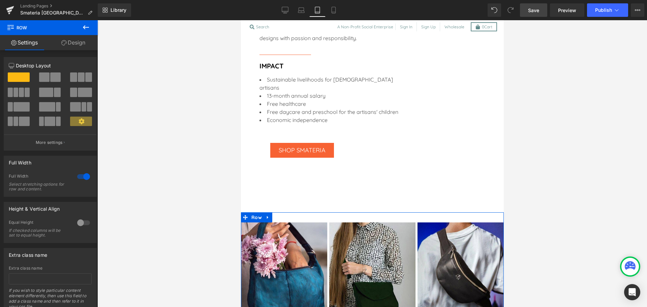
scroll to position [805, 0]
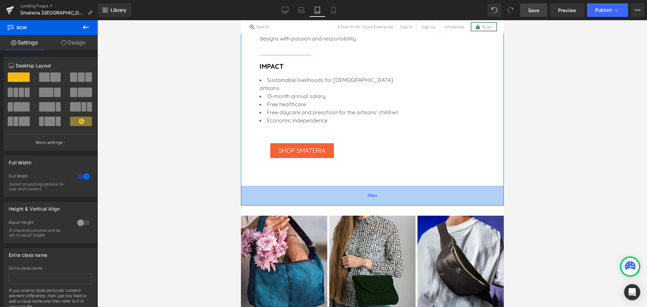
drag, startPoint x: 318, startPoint y: 192, endPoint x: 319, endPoint y: 185, distance: 7.1
click at [319, 186] on div "59px" at bounding box center [372, 196] width 263 height 20
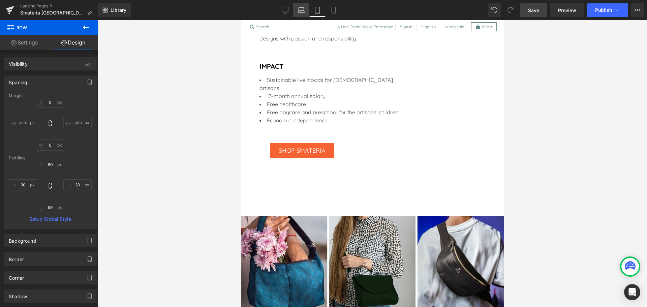
click at [308, 12] on link "Laptop" at bounding box center [301, 9] width 16 height 13
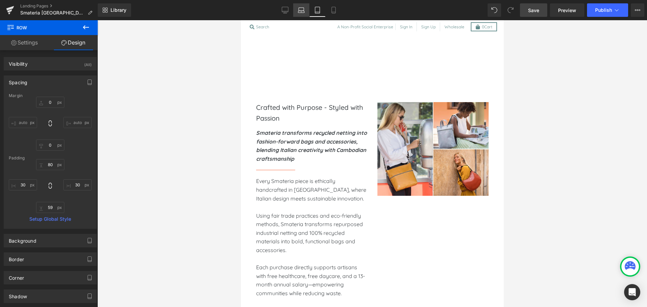
type input "0"
type input "80"
type input "30"
type input "80"
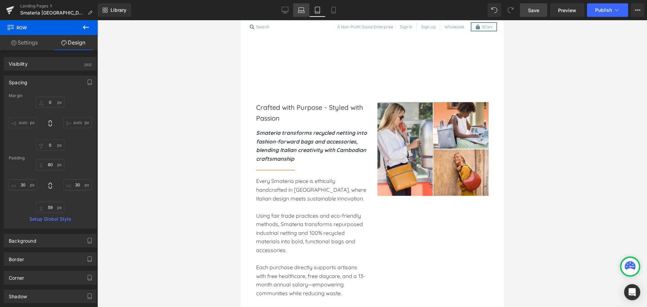
type input "30"
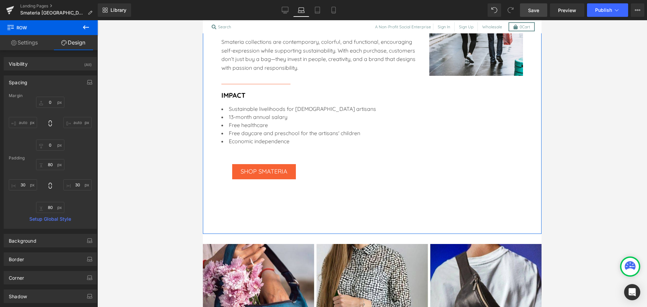
scroll to position [747, 0]
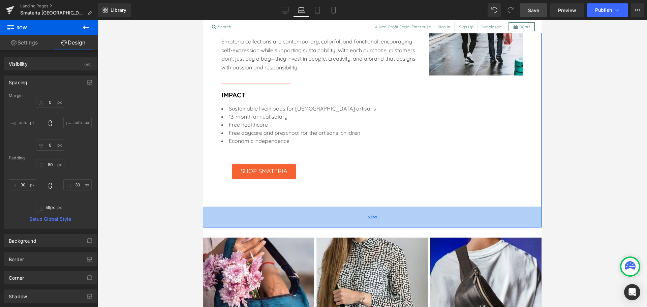
type input "58px"
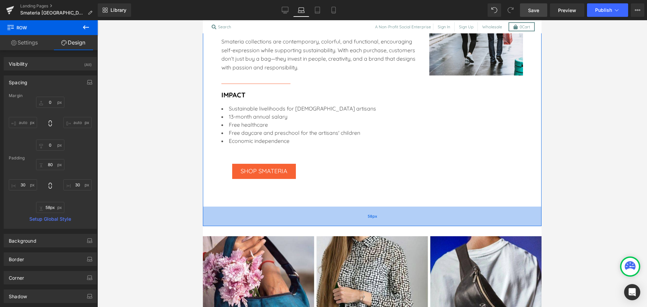
drag, startPoint x: 288, startPoint y: 221, endPoint x: 290, endPoint y: 214, distance: 7.7
click at [290, 214] on div "58px" at bounding box center [372, 217] width 339 height 20
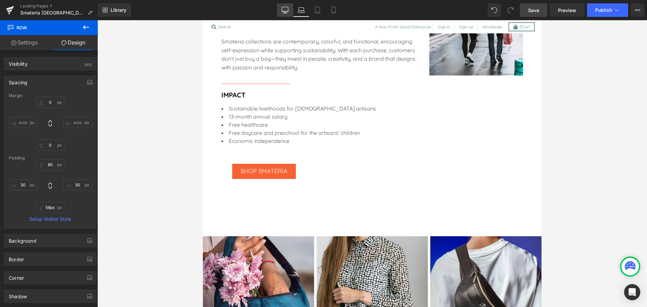
click at [287, 13] on icon at bounding box center [284, 13] width 3 height 0
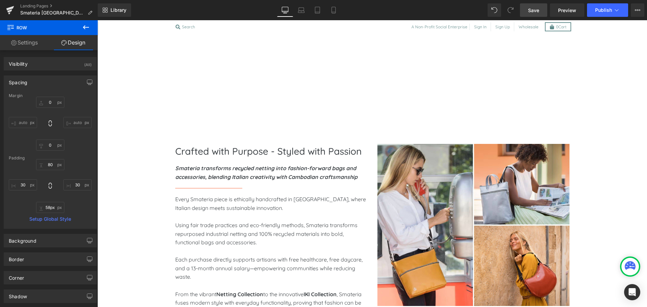
type input "0"
type input "80"
type input "30"
type input "80"
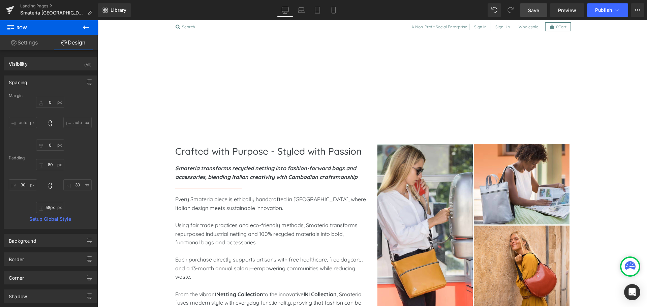
type input "30"
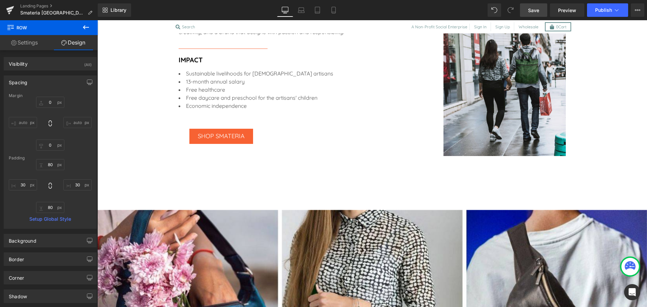
scroll to position [733, 0]
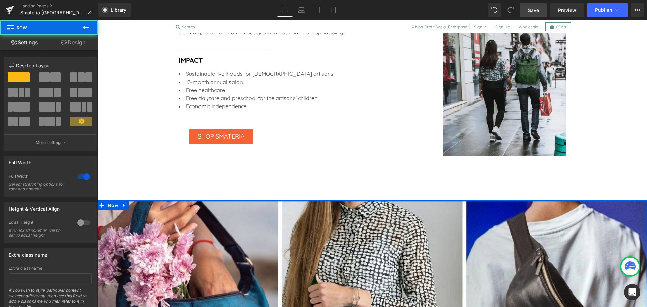
drag, startPoint x: 305, startPoint y: 209, endPoint x: 304, endPoint y: 195, distance: 13.8
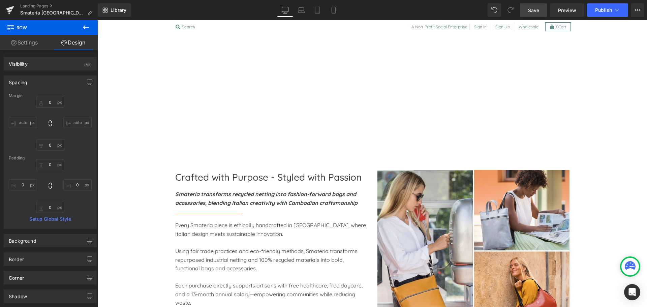
scroll to position [182, 0]
click at [539, 10] on span "Save" at bounding box center [533, 10] width 11 height 7
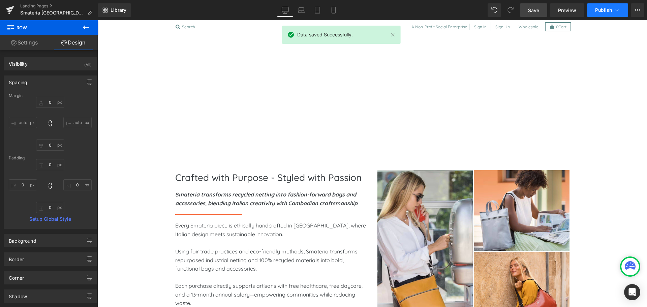
click at [600, 7] on span "Publish" at bounding box center [603, 9] width 17 height 5
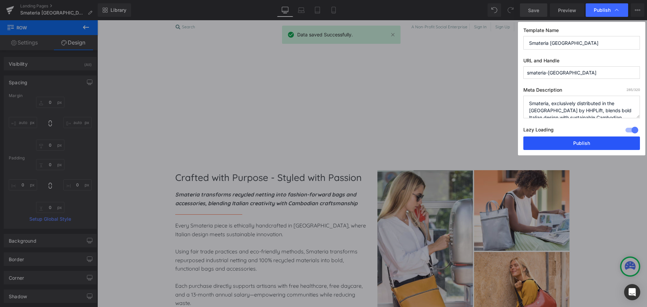
click at [569, 148] on button "Publish" at bounding box center [581, 142] width 117 height 13
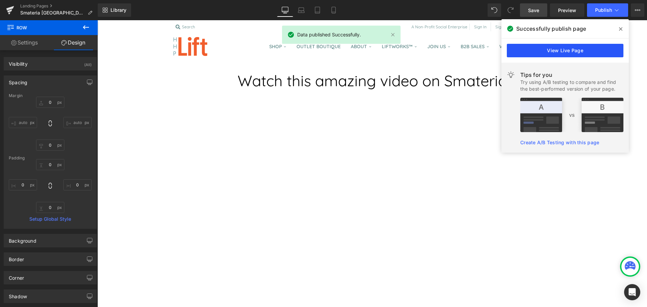
click at [578, 50] on link "View Live Page" at bounding box center [565, 50] width 117 height 13
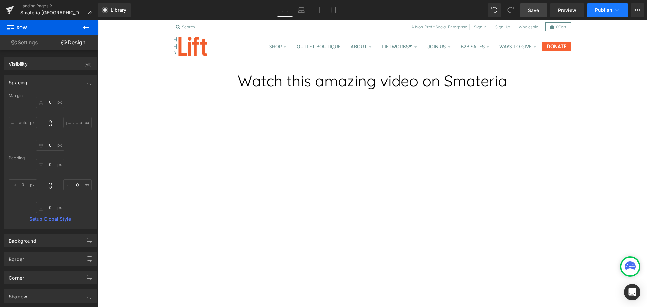
click at [610, 12] on span "Publish" at bounding box center [603, 9] width 17 height 5
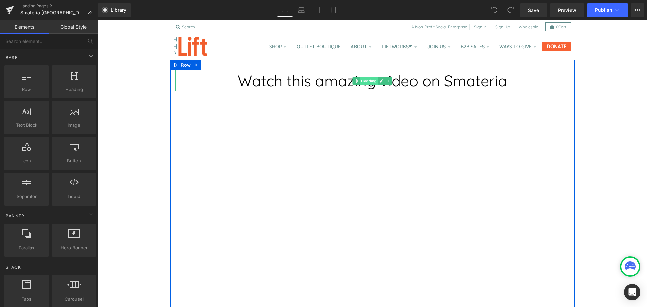
click at [369, 83] on span "Heading" at bounding box center [369, 81] width 18 height 8
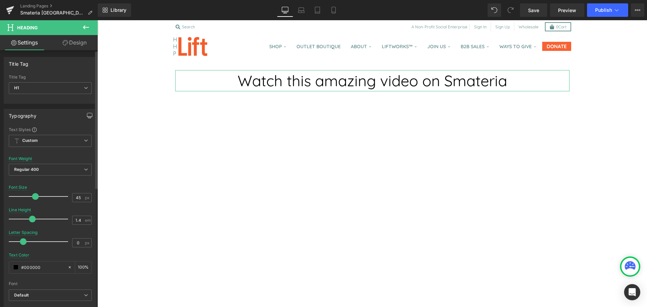
click at [87, 114] on icon "button" at bounding box center [89, 115] width 5 height 4
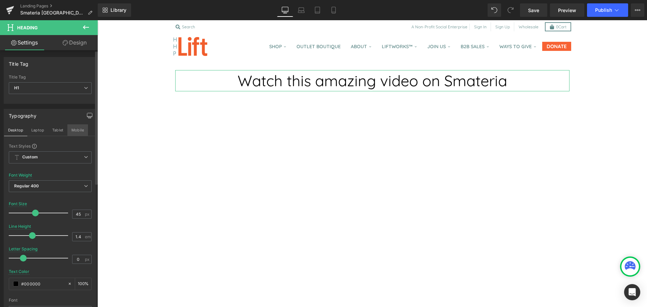
click at [75, 132] on button "Mobile" at bounding box center [77, 129] width 21 height 11
type input "22"
type input "100"
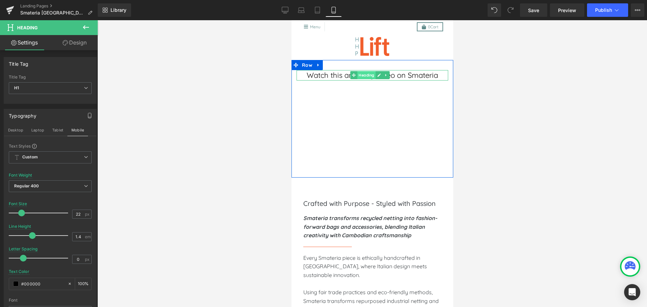
click at [371, 76] on span "Heading" at bounding box center [366, 75] width 18 height 8
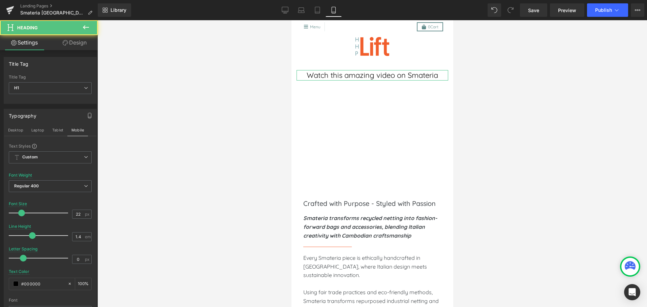
drag, startPoint x: 81, startPoint y: 49, endPoint x: 29, endPoint y: 86, distance: 63.4
click at [81, 49] on link "Design" at bounding box center [74, 42] width 49 height 15
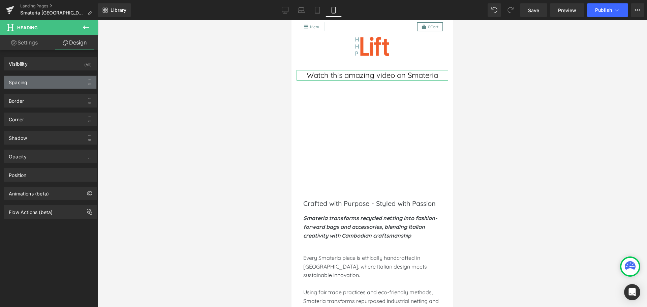
type input "0"
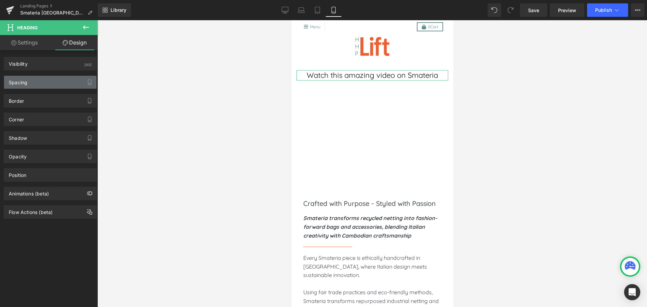
type input "0"
click at [31, 84] on div "Spacing" at bounding box center [50, 82] width 92 height 13
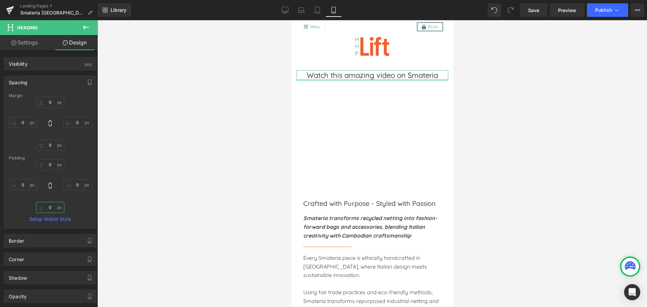
click at [51, 208] on input "0" at bounding box center [50, 207] width 28 height 11
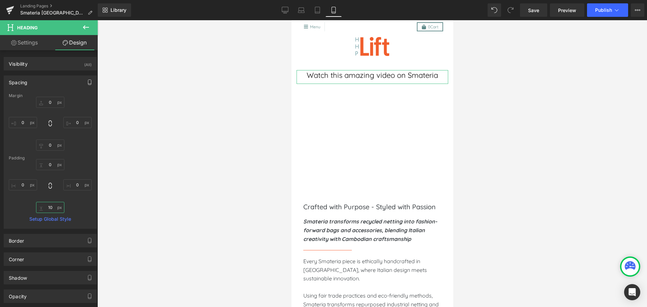
type input "10"
click at [87, 81] on icon "button" at bounding box center [89, 82] width 5 height 5
click at [52, 97] on button "Tablet" at bounding box center [57, 96] width 19 height 11
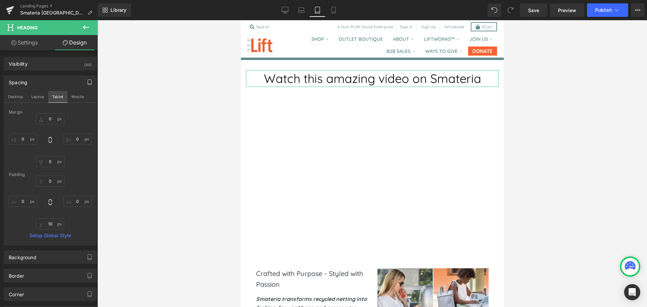
type input "0"
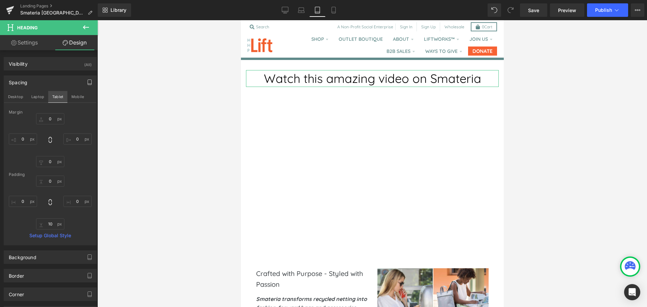
type input "0"
click at [17, 97] on button "Desktop" at bounding box center [15, 96] width 23 height 11
type input "0"
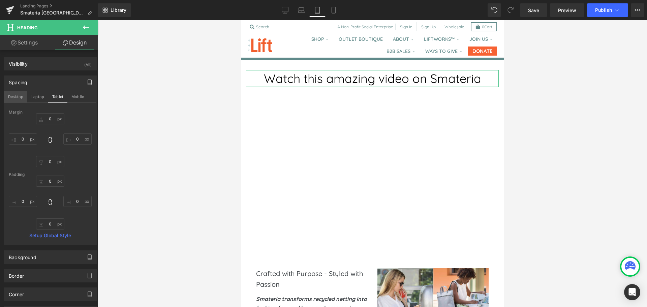
type input "0"
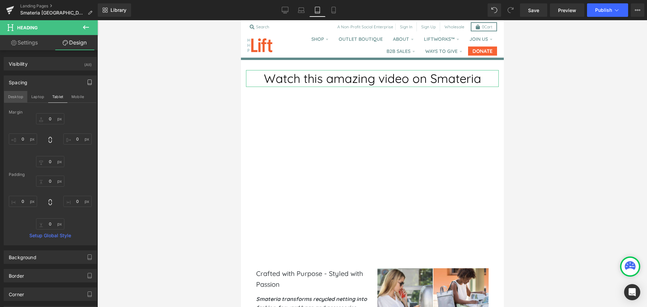
type input "0"
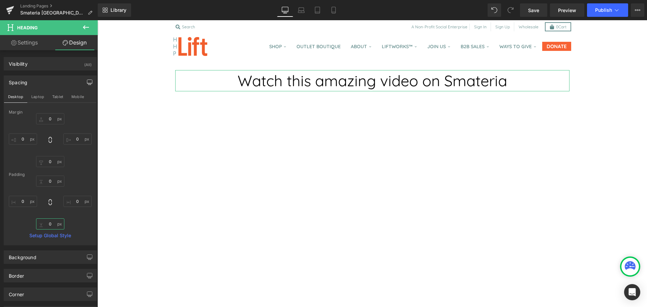
click at [47, 225] on input "0" at bounding box center [50, 223] width 28 height 11
type input "10"
click at [40, 97] on button "Laptop" at bounding box center [37, 96] width 21 height 11
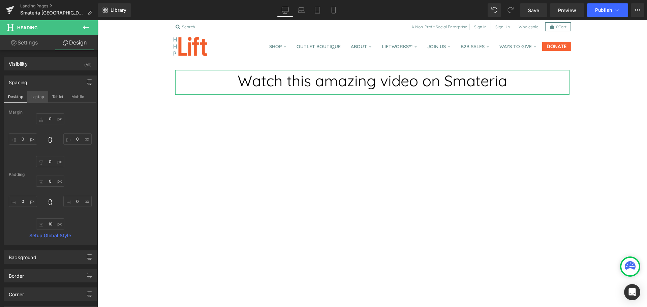
type input "0"
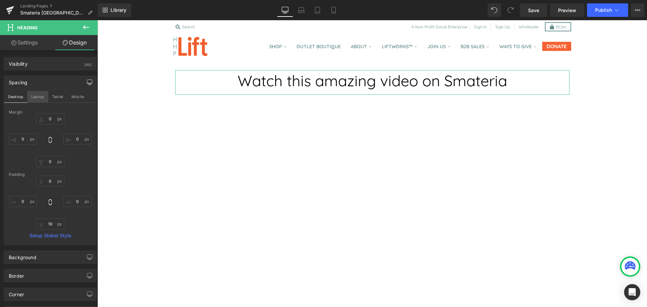
type input "0"
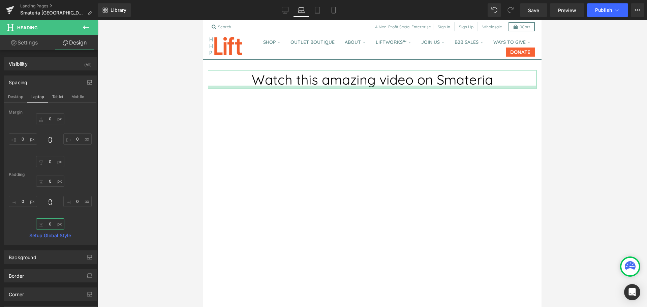
click at [47, 222] on input "0" at bounding box center [50, 223] width 28 height 11
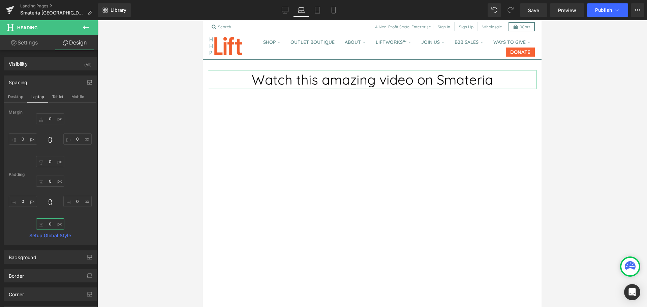
click at [47, 222] on input "0" at bounding box center [50, 223] width 28 height 11
type input "10"
click at [59, 97] on button "Tablet" at bounding box center [57, 96] width 19 height 11
type input "0"
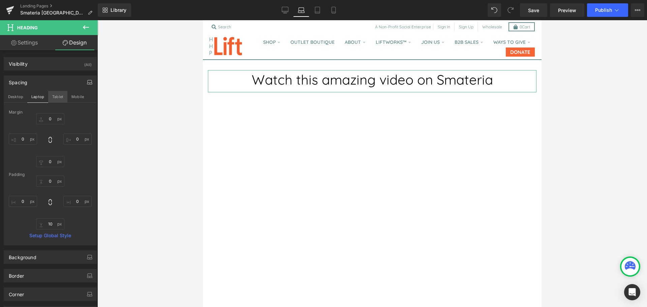
type input "0"
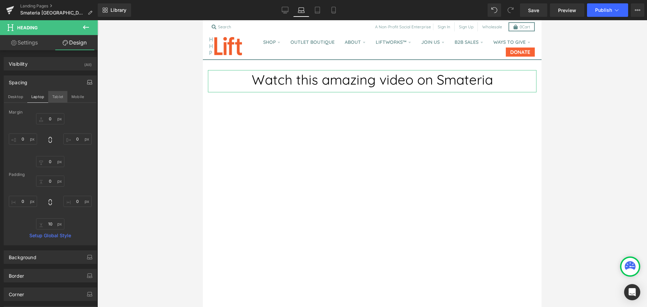
type input "0"
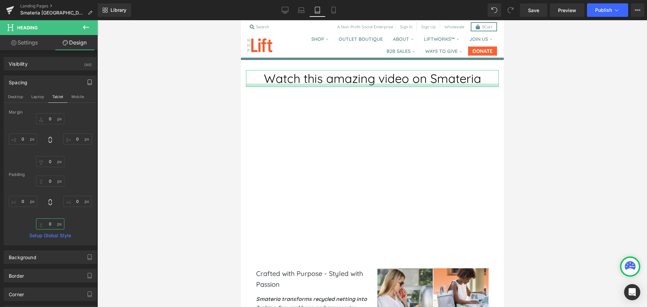
click at [47, 225] on input "0" at bounding box center [50, 223] width 28 height 11
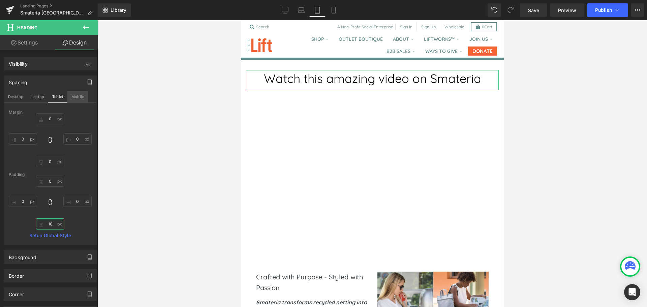
type input "10"
click at [78, 96] on button "Mobile" at bounding box center [77, 96] width 21 height 11
type input "0"
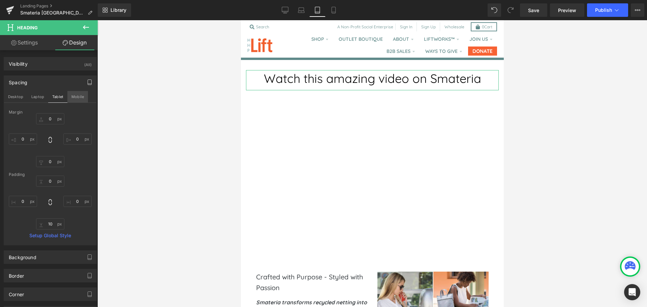
type input "0"
type input "10"
type input "0"
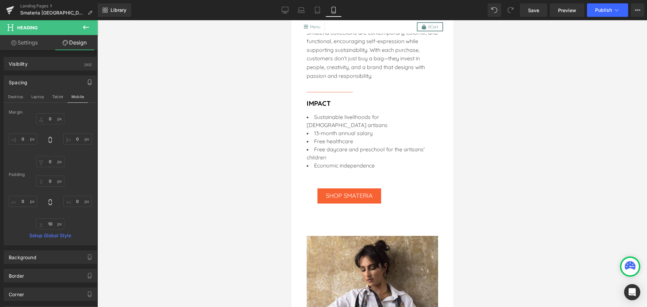
scroll to position [810, 0]
click at [534, 16] on link "Save" at bounding box center [533, 9] width 27 height 13
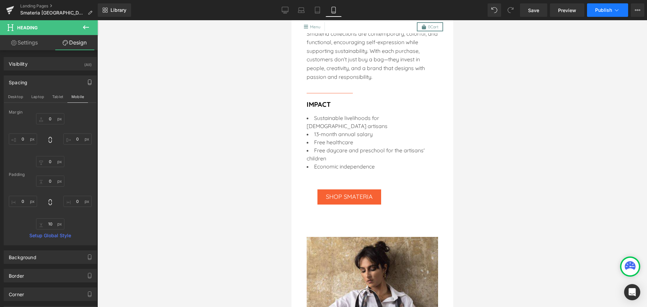
click at [594, 9] on button "Publish" at bounding box center [607, 9] width 41 height 13
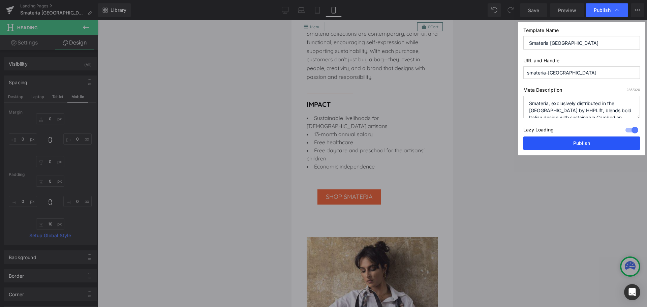
click at [557, 144] on button "Publish" at bounding box center [581, 142] width 117 height 13
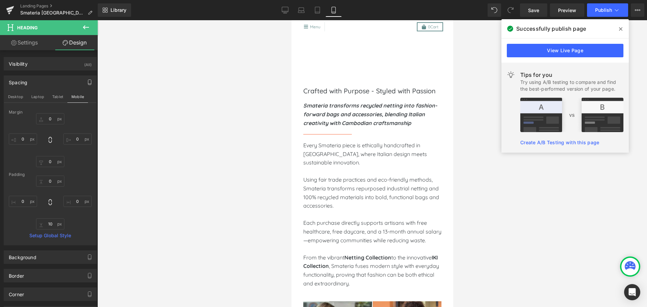
scroll to position [115, 0]
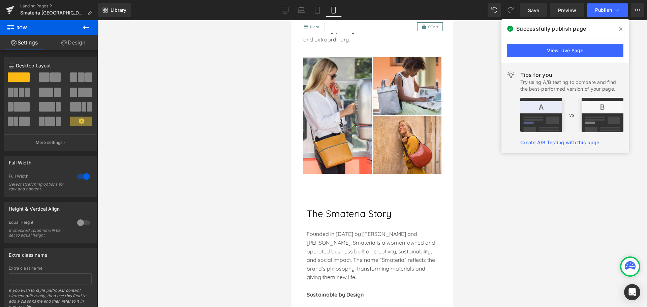
scroll to position [360, 0]
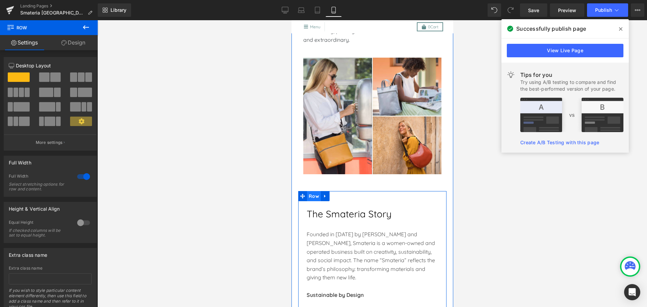
click at [313, 201] on span "Row" at bounding box center [314, 196] width 14 height 10
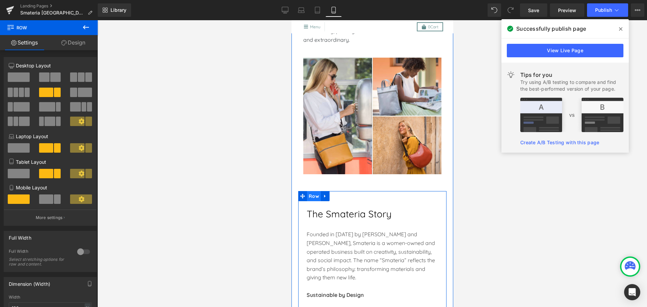
click at [310, 201] on span "Row" at bounding box center [314, 196] width 14 height 10
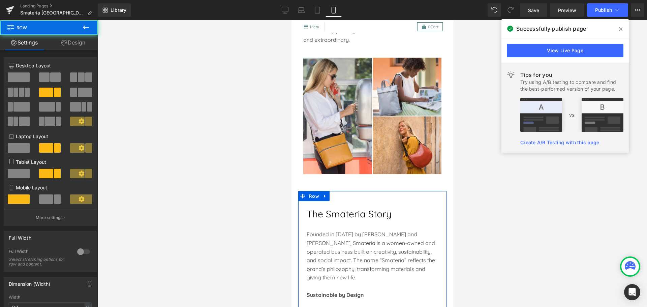
click at [73, 42] on link "Design" at bounding box center [73, 42] width 49 height 15
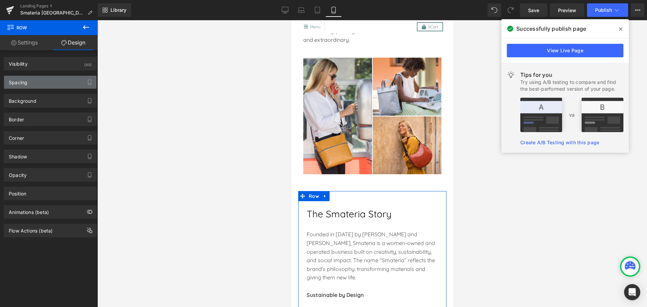
click at [45, 80] on div "Spacing" at bounding box center [50, 82] width 92 height 13
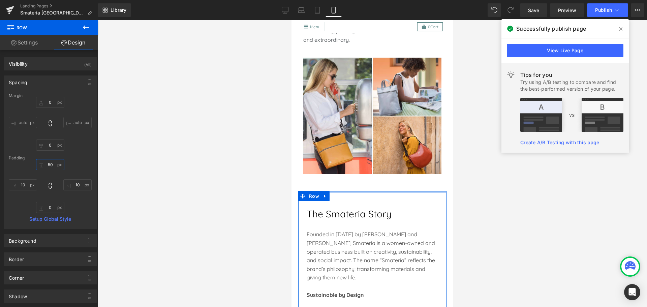
click at [45, 164] on input "50" at bounding box center [50, 164] width 28 height 11
type input "30"
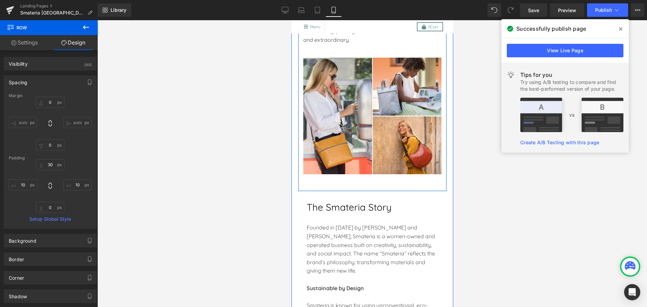
click at [358, 191] on div "Crafted with Purpose - Styled with Passion Text Block Smateria transforms recyc…" at bounding box center [372, 16] width 148 height 349
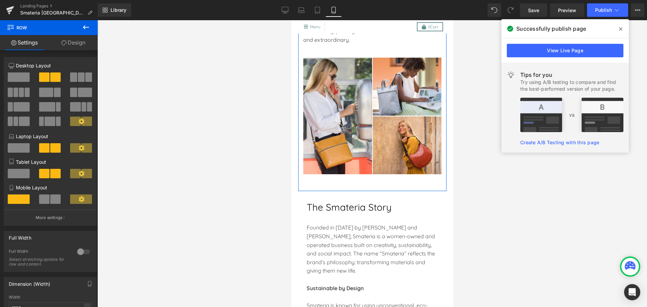
click at [70, 43] on link "Design" at bounding box center [73, 42] width 49 height 15
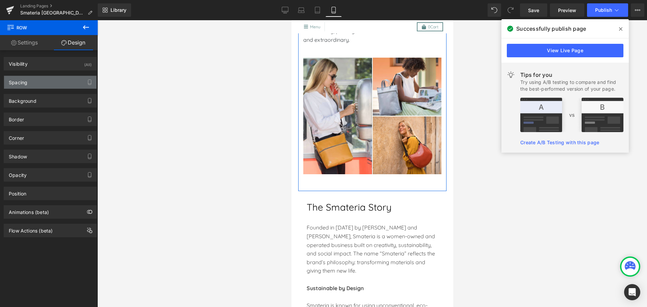
click at [42, 85] on div "Spacing" at bounding box center [50, 82] width 92 height 13
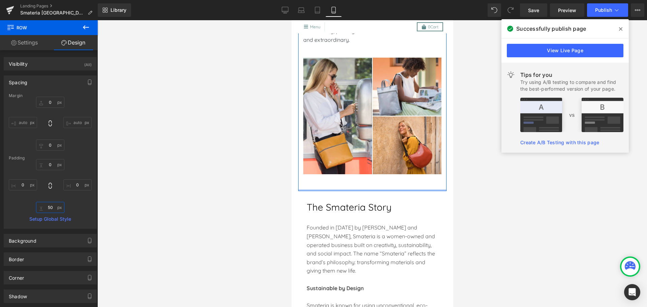
click at [50, 207] on input "50" at bounding box center [50, 207] width 28 height 11
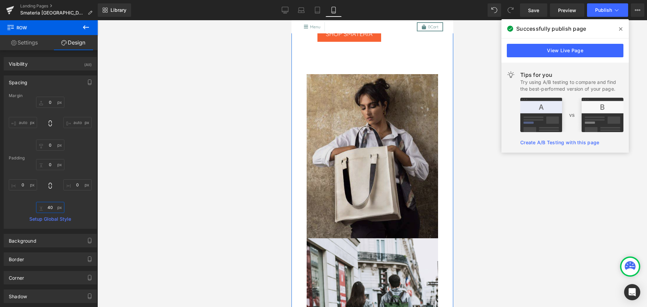
scroll to position [963, 0]
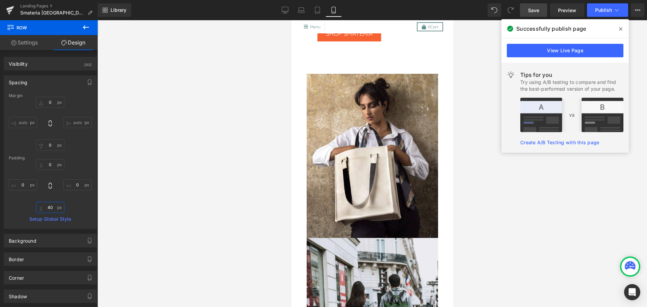
type input "40"
click at [535, 11] on span "Save" at bounding box center [533, 10] width 11 height 7
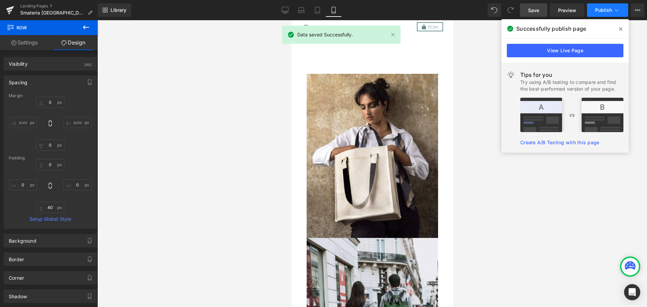
click at [593, 12] on button "Publish" at bounding box center [607, 9] width 41 height 13
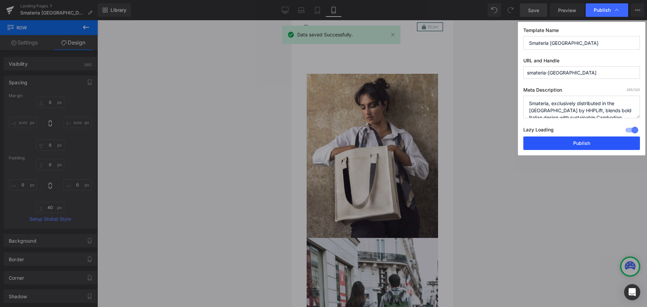
click at [581, 143] on button "Publish" at bounding box center [581, 142] width 117 height 13
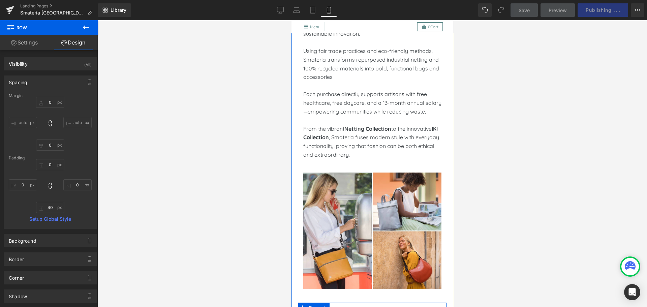
scroll to position [0, 0]
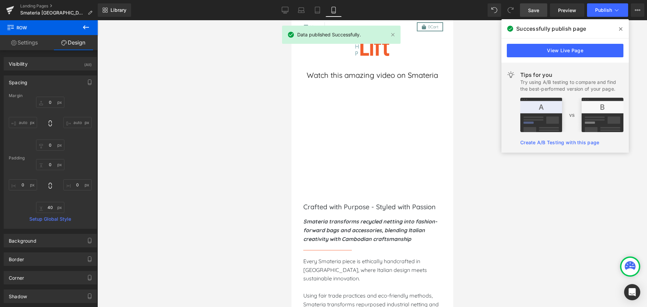
click at [618, 28] on span at bounding box center [620, 29] width 11 height 11
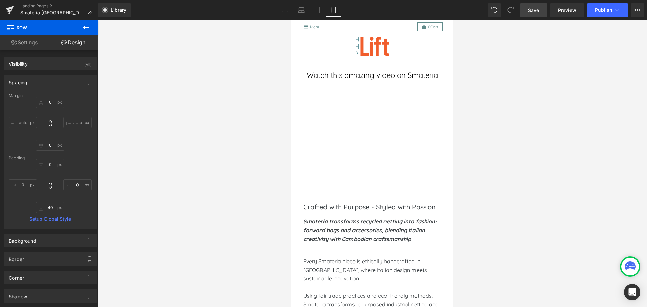
click at [570, 92] on div at bounding box center [372, 163] width 550 height 287
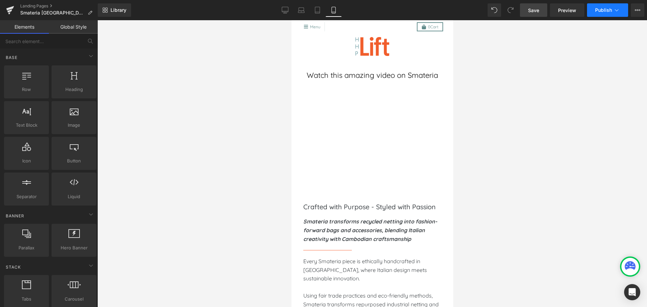
click at [593, 10] on button "Publish" at bounding box center [607, 9] width 41 height 13
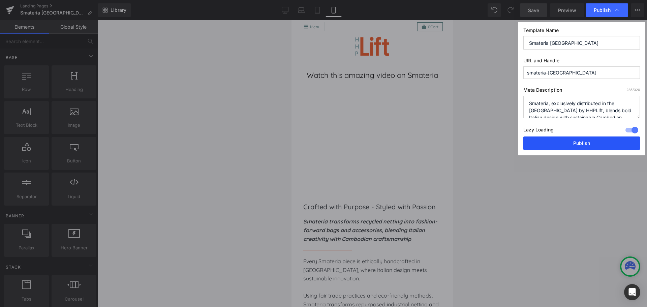
click at [563, 142] on button "Publish" at bounding box center [581, 142] width 117 height 13
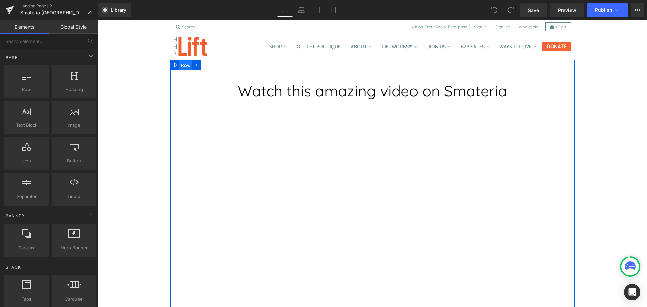
click at [182, 66] on span "Row" at bounding box center [186, 65] width 14 height 10
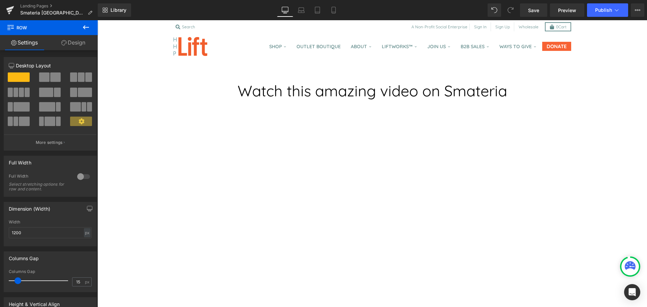
click at [237, 91] on h1 "Watch this amazing video on Smateria" at bounding box center [372, 90] width 384 height 21
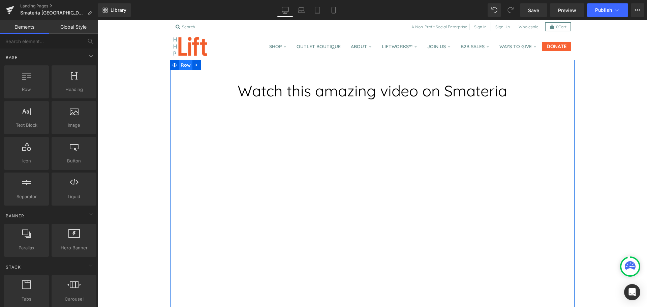
click at [184, 68] on span "Row" at bounding box center [186, 65] width 14 height 10
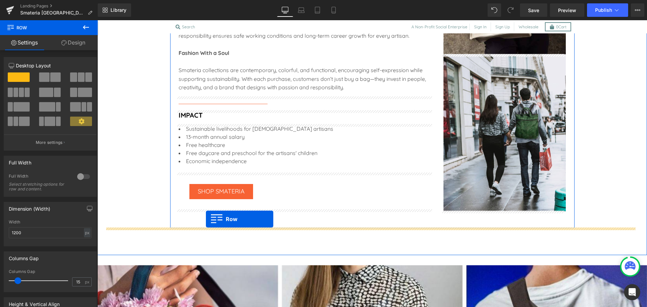
scroll to position [430, 0]
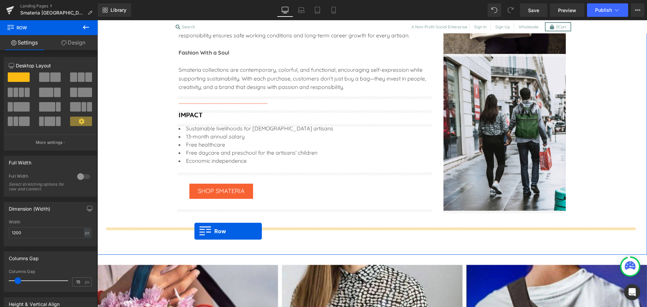
drag, startPoint x: 184, startPoint y: 65, endPoint x: 194, endPoint y: 231, distance: 166.1
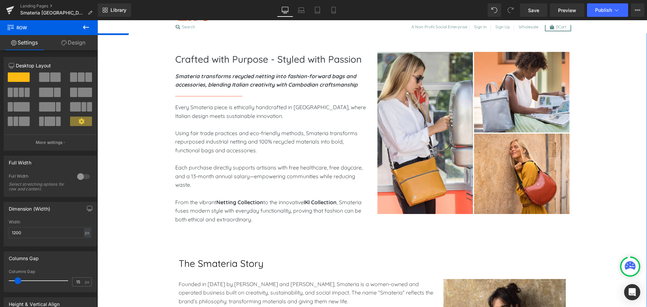
scroll to position [0, 0]
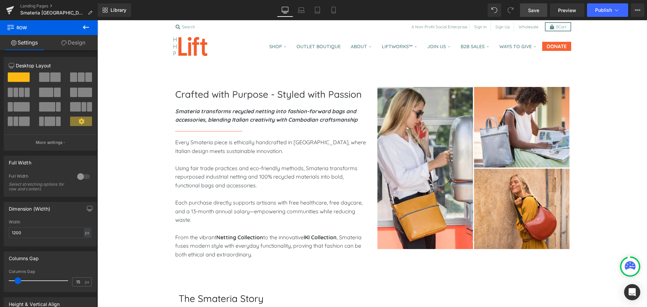
click at [532, 12] on span "Save" at bounding box center [533, 10] width 11 height 7
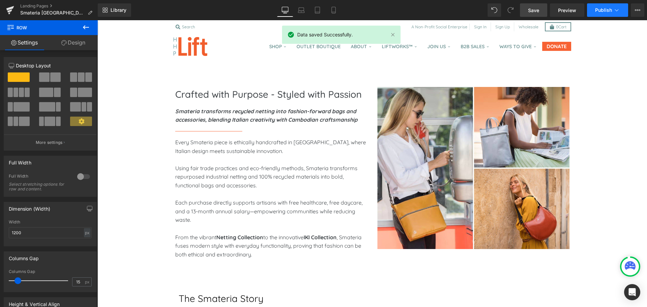
click at [595, 9] on span "Publish" at bounding box center [603, 9] width 17 height 5
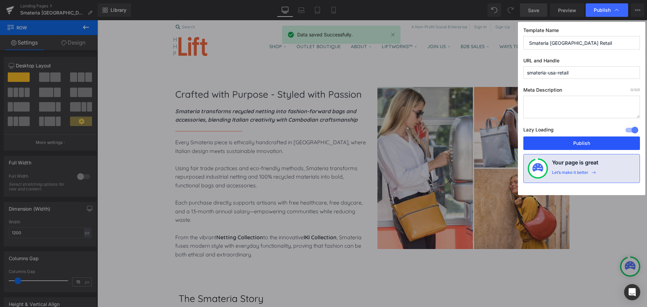
click at [583, 142] on button "Publish" at bounding box center [581, 142] width 117 height 13
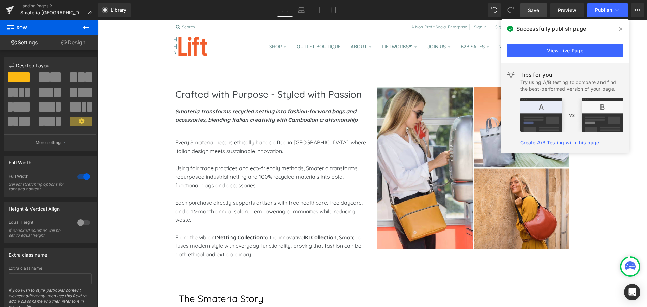
click at [620, 27] on icon at bounding box center [620, 28] width 3 height 5
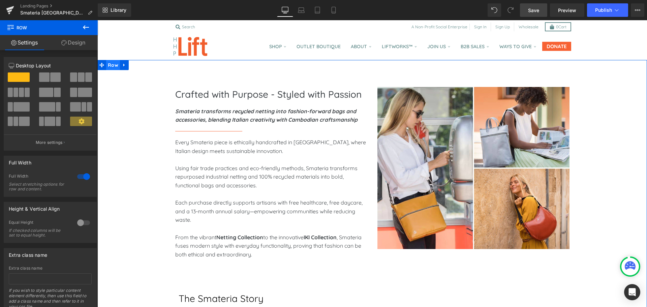
click at [113, 66] on span "Row" at bounding box center [113, 65] width 14 height 10
click at [112, 66] on span "Row" at bounding box center [113, 65] width 14 height 10
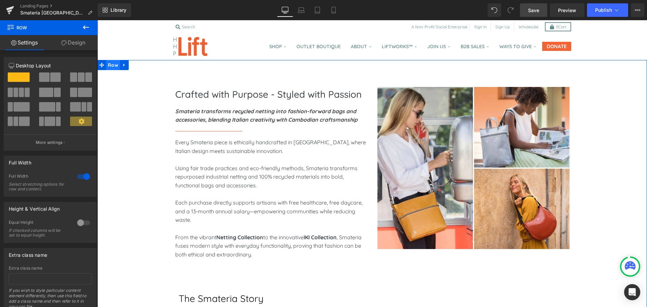
click at [113, 67] on span "Row" at bounding box center [113, 65] width 14 height 10
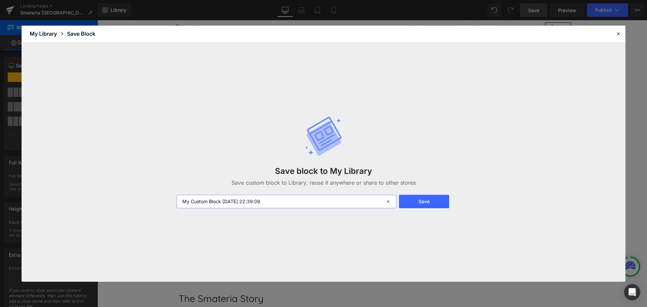
click at [264, 204] on input "My Custom Block [DATE] 22:39:09" at bounding box center [287, 201] width 220 height 13
type input "smateria-1"
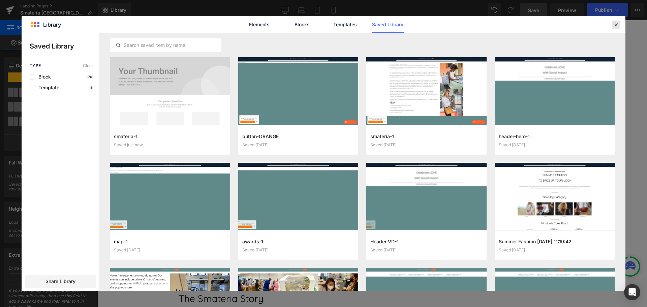
click at [615, 27] on icon at bounding box center [616, 25] width 6 height 6
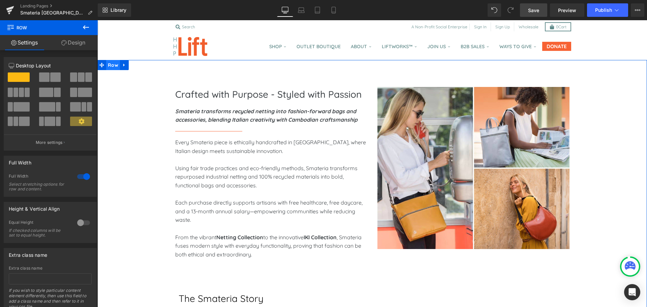
click at [112, 63] on span "Row" at bounding box center [113, 65] width 14 height 10
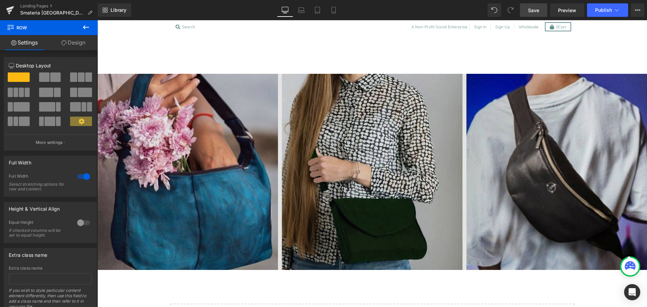
scroll to position [883, 0]
click at [166, 89] on img at bounding box center [372, 171] width 550 height 196
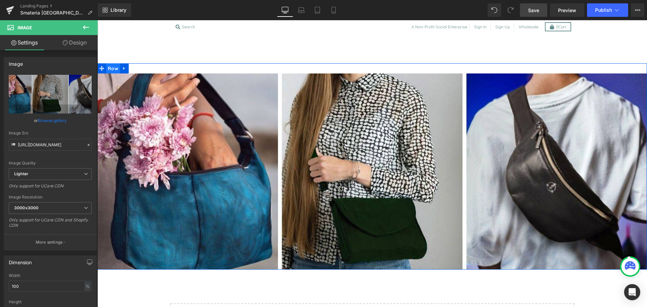
click at [112, 69] on span "Row" at bounding box center [113, 68] width 14 height 10
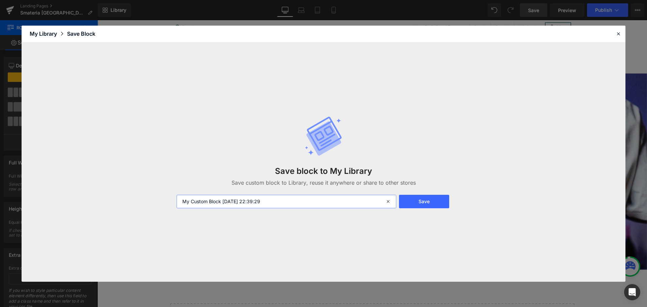
click at [231, 202] on input "My Custom Block [DATE] 22:39:29" at bounding box center [287, 201] width 220 height 13
type input "smateria-2"
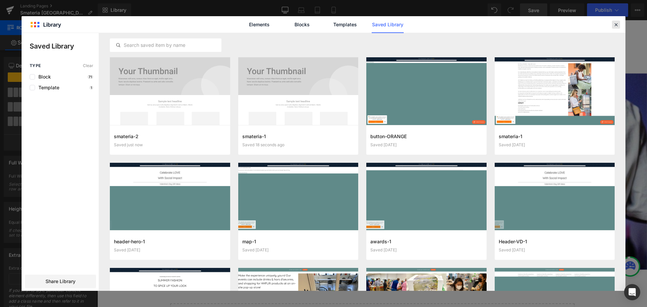
click at [616, 27] on icon at bounding box center [616, 25] width 6 height 6
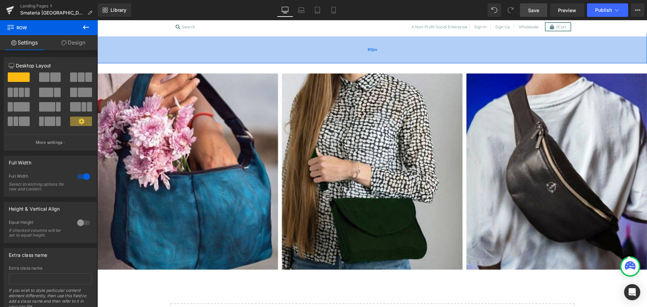
scroll to position [0, 0]
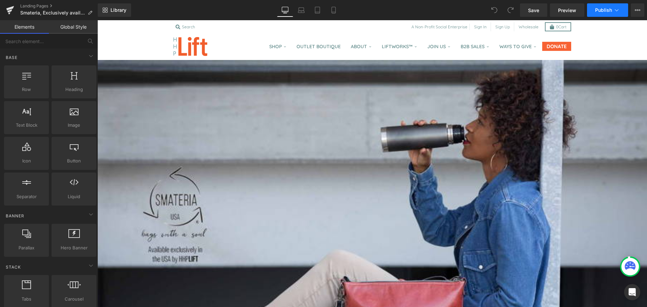
click at [600, 8] on span "Publish" at bounding box center [603, 9] width 17 height 5
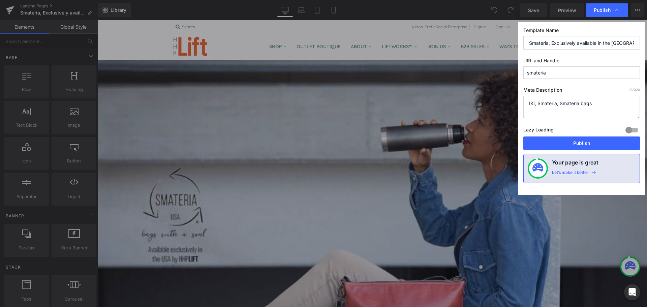
click at [529, 44] on input "Smateria, Exclusively available in the [GEOGRAPHIC_DATA] by HHPLIFT" at bounding box center [581, 42] width 117 height 13
type input "OLD-Smateria, Exclusively available in the [GEOGRAPHIC_DATA] by HHPLIFT"
click at [528, 74] on input "smateria" at bounding box center [581, 72] width 117 height 12
click at [529, 72] on input "osmateriald-" at bounding box center [581, 72] width 117 height 12
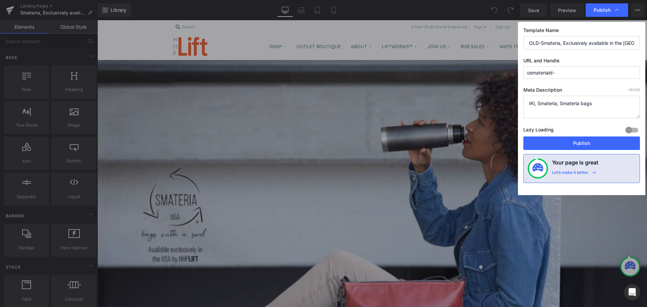
type input "-"
type input "old-smateria"
drag, startPoint x: 560, startPoint y: 141, endPoint x: 464, endPoint y: 121, distance: 98.8
click at [561, 141] on button "Publish" at bounding box center [581, 142] width 117 height 13
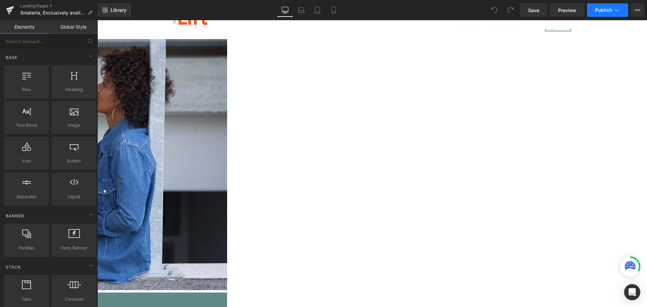
click at [600, 7] on button "Publish" at bounding box center [607, 9] width 41 height 13
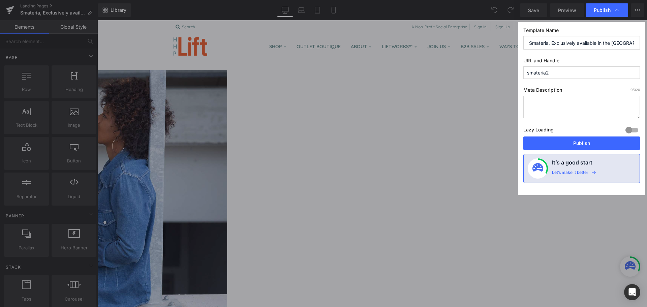
click at [553, 74] on input "smateria2" at bounding box center [581, 72] width 117 height 12
type input "smateria"
click at [527, 86] on div "Template Name Smateria, Exclusively available in the US by HHPLIFT URL and Hand…" at bounding box center [581, 108] width 127 height 173
click at [551, 47] on input "Smateria, Exclusively available in the [GEOGRAPHIC_DATA] by HHPLIFT" at bounding box center [581, 42] width 117 height 13
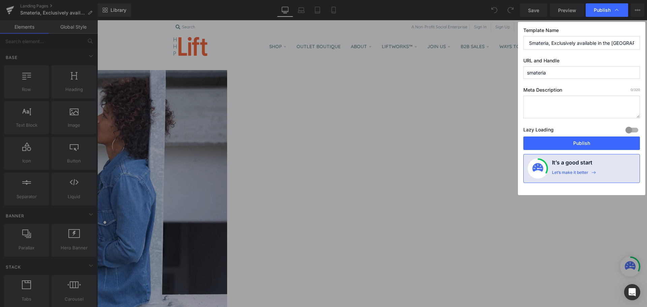
click at [551, 47] on input "Smateria, Exclusively available in the [GEOGRAPHIC_DATA] by HHPLIFT" at bounding box center [581, 42] width 117 height 13
click at [559, 101] on textarea at bounding box center [581, 107] width 117 height 23
paste textarea "Smateria, Exclusively available in the [GEOGRAPHIC_DATA] by HHPLIFT"
type textarea "Smateria, Exclusively available in the [GEOGRAPHIC_DATA] by HHPLIFT"
click at [634, 130] on div at bounding box center [632, 130] width 16 height 11
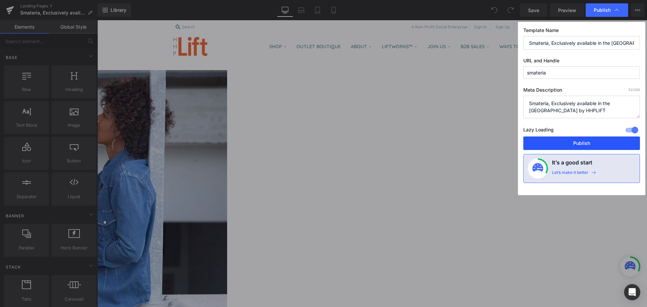
click at [583, 140] on button "Publish" at bounding box center [581, 142] width 117 height 13
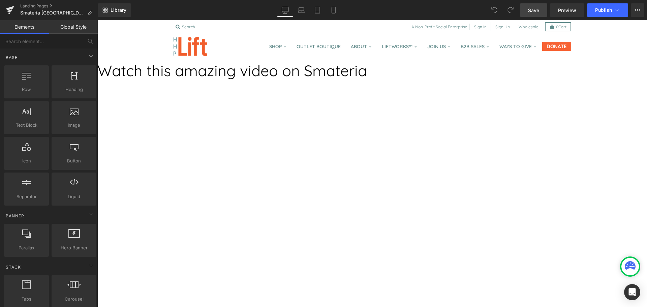
click at [535, 15] on link "Save" at bounding box center [533, 9] width 27 height 13
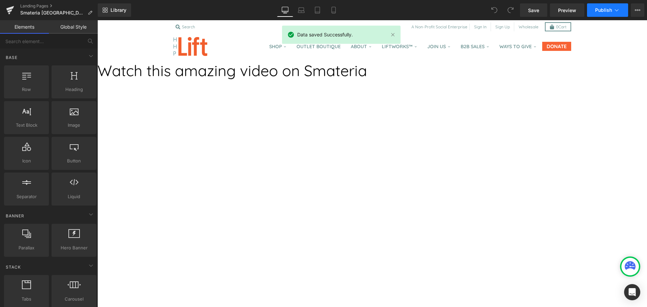
click at [600, 11] on span "Publish" at bounding box center [603, 9] width 17 height 5
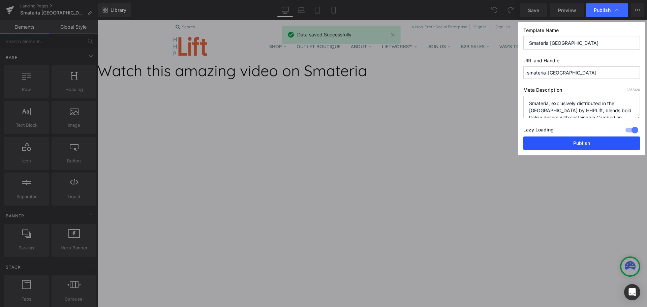
click at [569, 137] on button "Publish" at bounding box center [581, 142] width 117 height 13
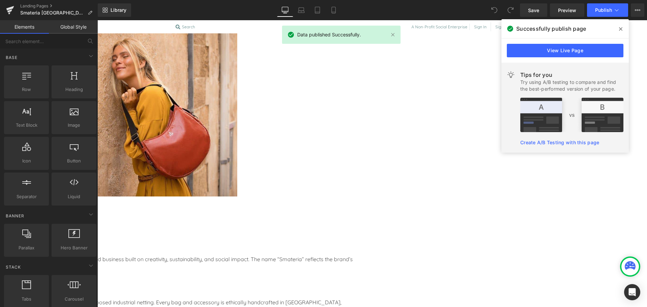
scroll to position [705, 0]
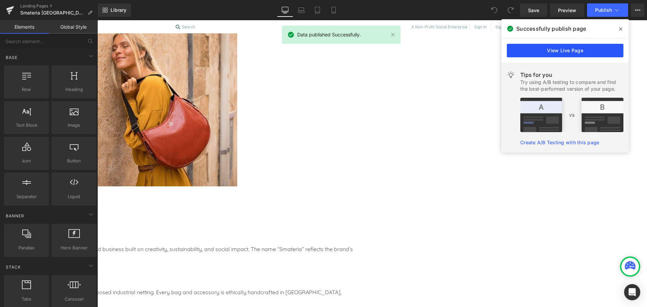
click at [577, 50] on link "View Live Page" at bounding box center [565, 50] width 117 height 13
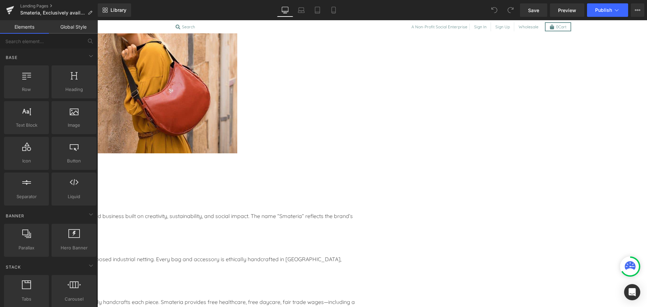
scroll to position [703, 0]
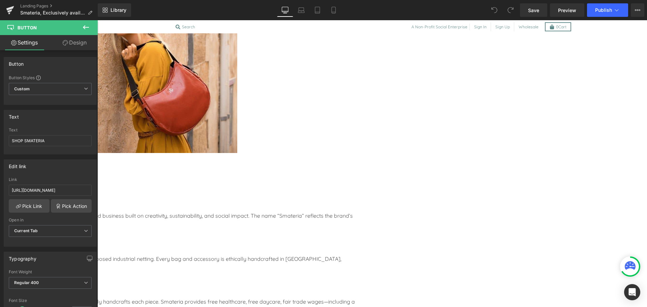
click at [97, 20] on icon at bounding box center [97, 20] width 0 height 0
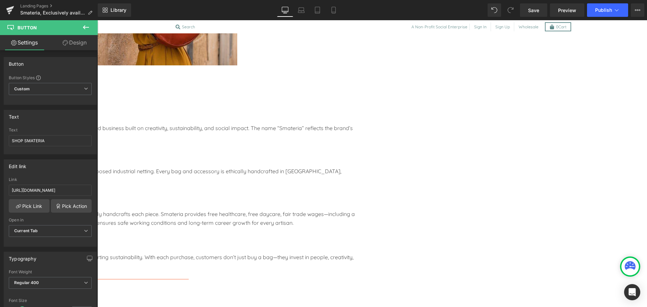
scroll to position [791, 0]
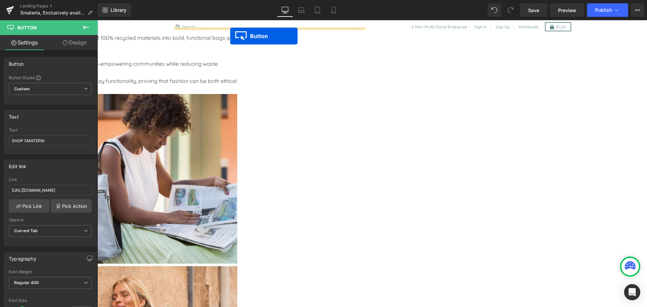
scroll to position [394, 0]
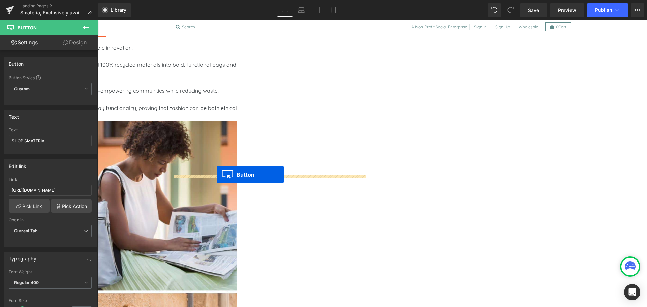
drag, startPoint x: 194, startPoint y: 126, endPoint x: 216, endPoint y: 175, distance: 53.3
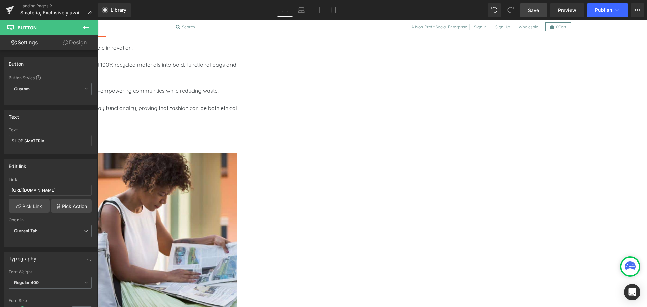
click at [536, 13] on span "Save" at bounding box center [533, 10] width 11 height 7
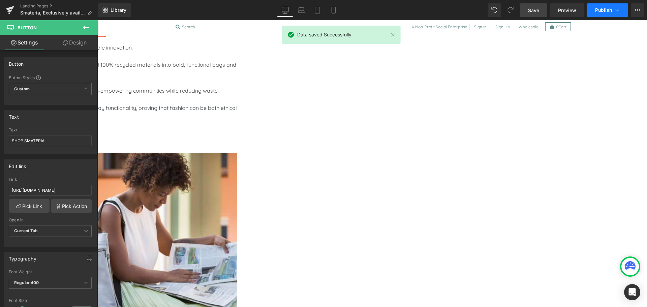
click at [600, 10] on span "Publish" at bounding box center [603, 9] width 17 height 5
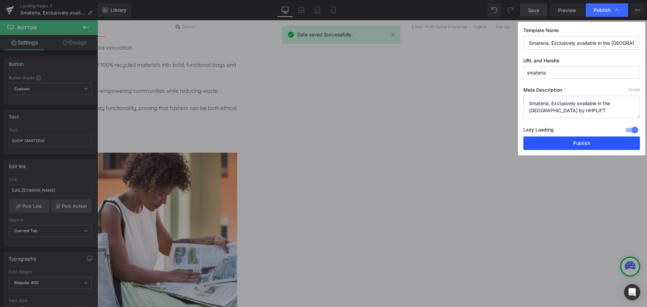
click at [576, 146] on button "Publish" at bounding box center [581, 142] width 117 height 13
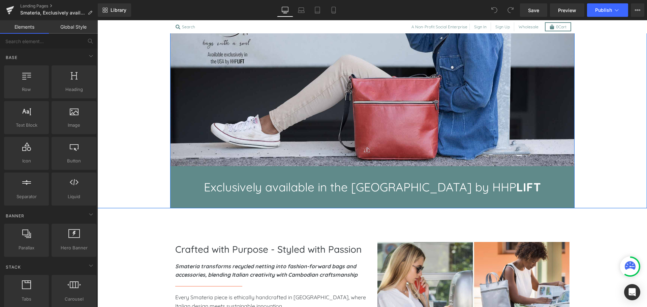
scroll to position [155, 0]
click at [412, 186] on h3 "Exclusively available in the [GEOGRAPHIC_DATA] by HHP LIFT" at bounding box center [372, 187] width 384 height 16
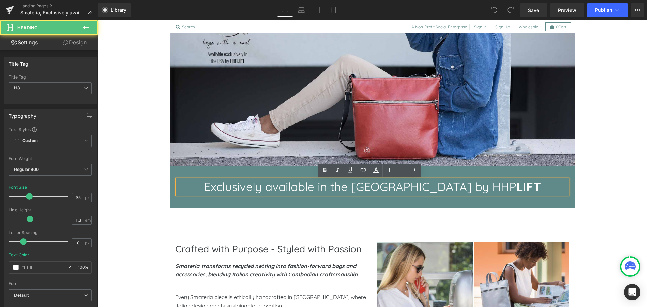
click at [414, 186] on h3 "Exclusively available in the [GEOGRAPHIC_DATA] by HHP LIFT" at bounding box center [372, 187] width 384 height 16
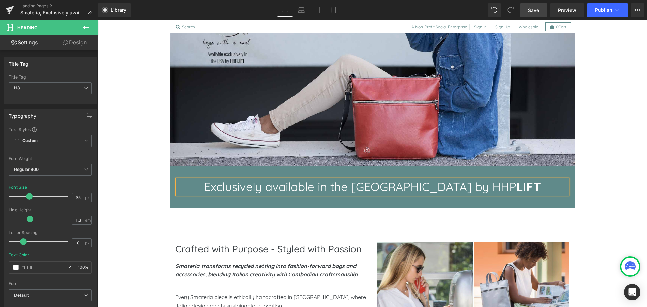
click at [529, 12] on span "Save" at bounding box center [533, 10] width 11 height 7
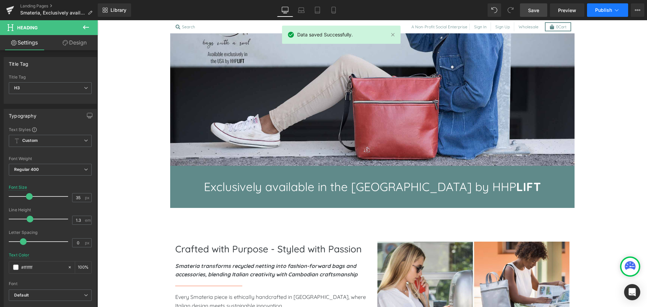
click at [598, 11] on span "Publish" at bounding box center [603, 9] width 17 height 5
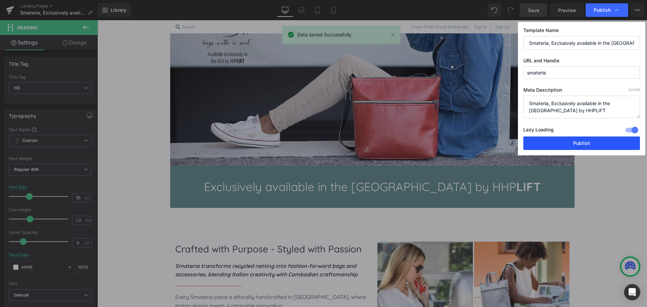
click at [590, 137] on button "Publish" at bounding box center [581, 142] width 117 height 13
